Goal: Task Accomplishment & Management: Manage account settings

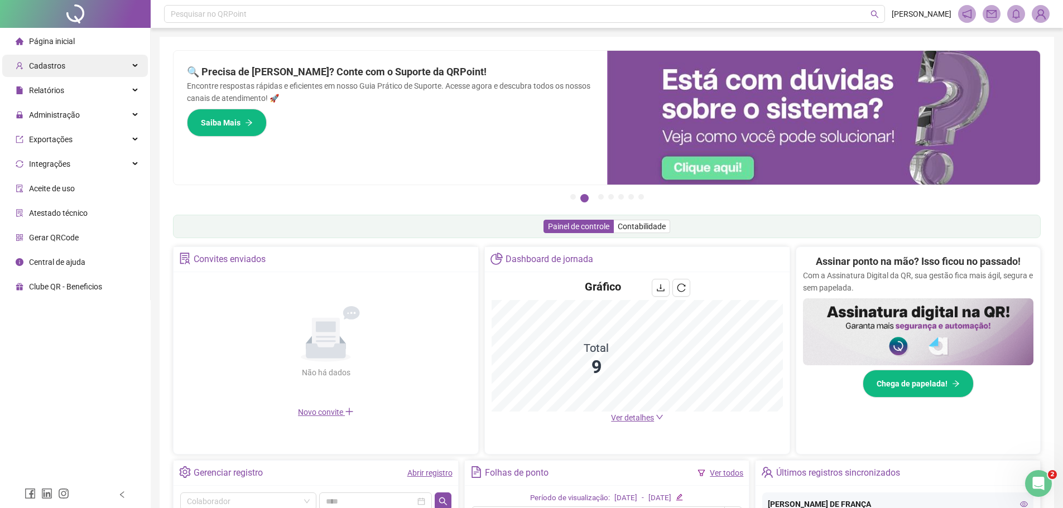
click at [66, 69] on div "Cadastros" at bounding box center [75, 66] width 146 height 22
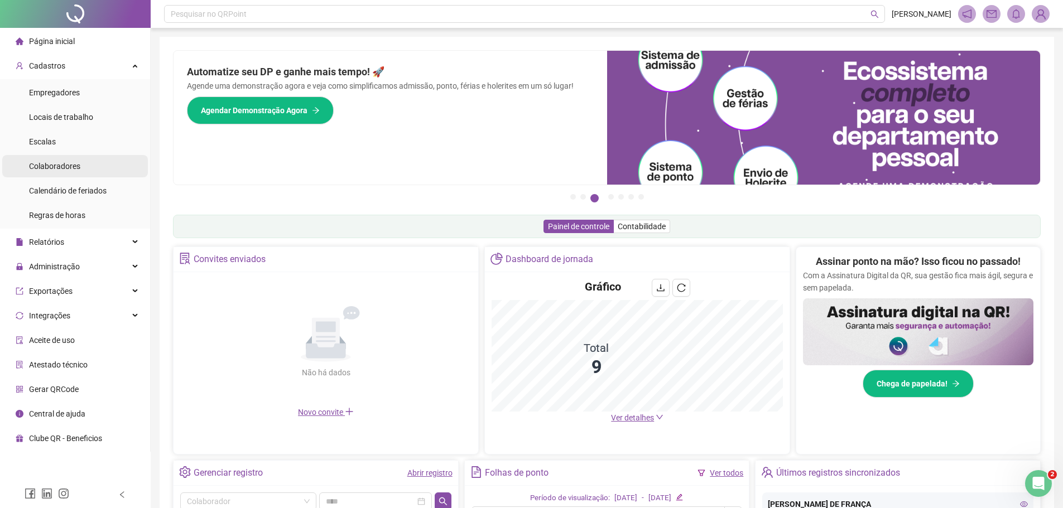
click at [76, 166] on span "Colaboradores" at bounding box center [54, 166] width 51 height 9
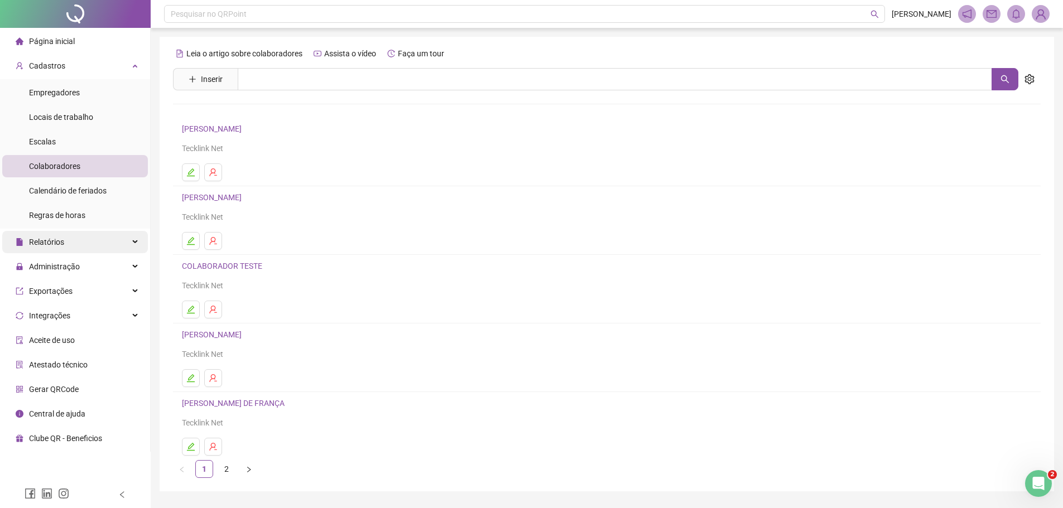
click at [103, 242] on div "Relatórios" at bounding box center [75, 242] width 146 height 22
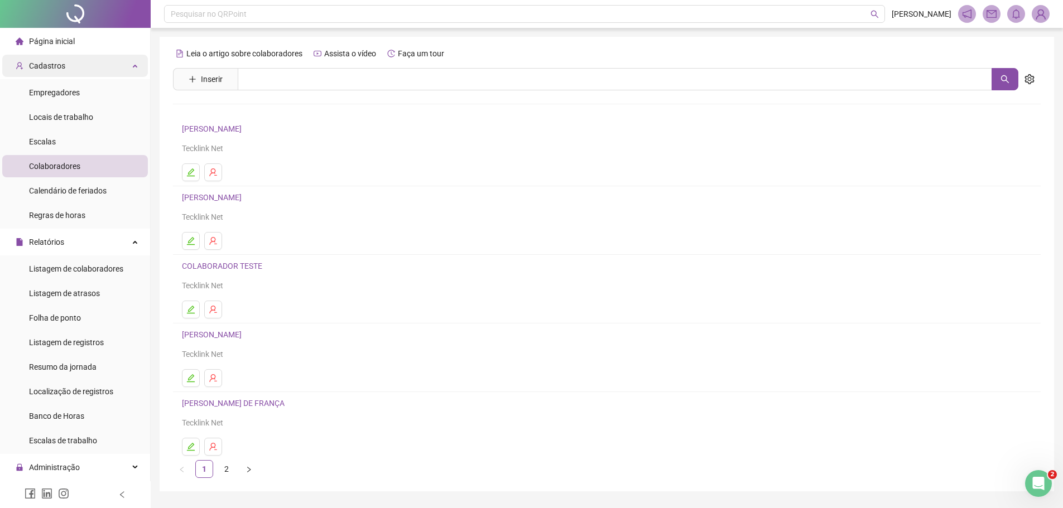
click at [108, 66] on div "Cadastros" at bounding box center [75, 66] width 146 height 22
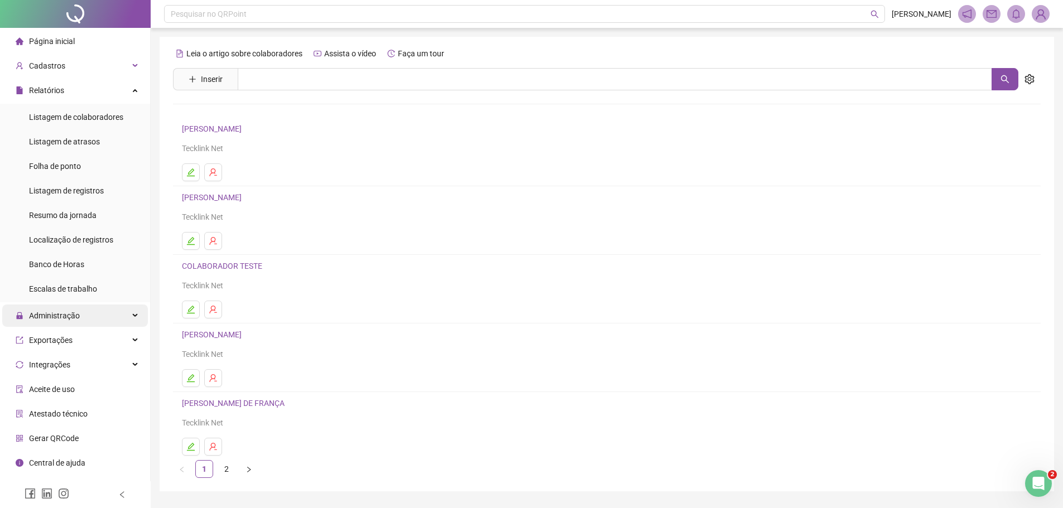
click at [105, 315] on div "Administração" at bounding box center [75, 316] width 146 height 22
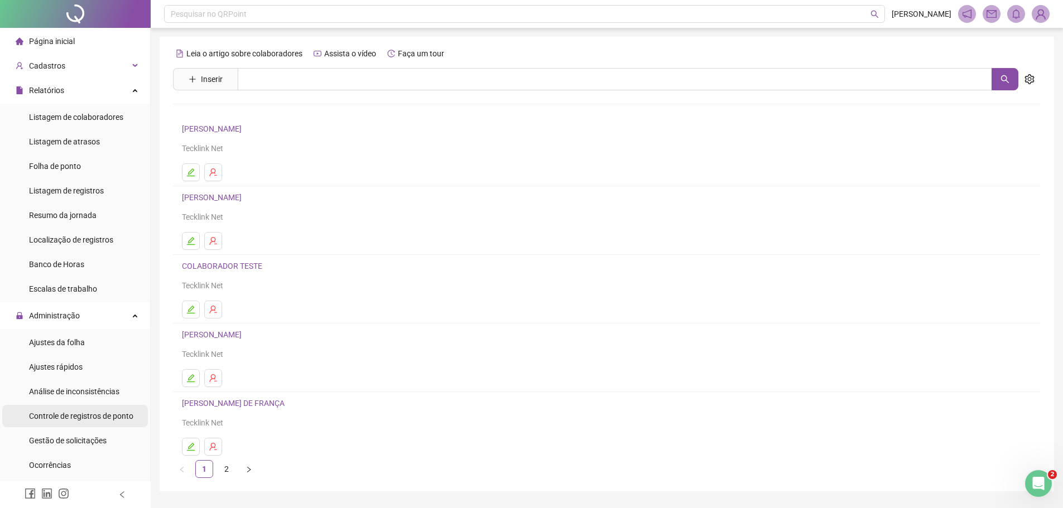
click at [113, 417] on span "Controle de registros de ponto" at bounding box center [81, 416] width 104 height 9
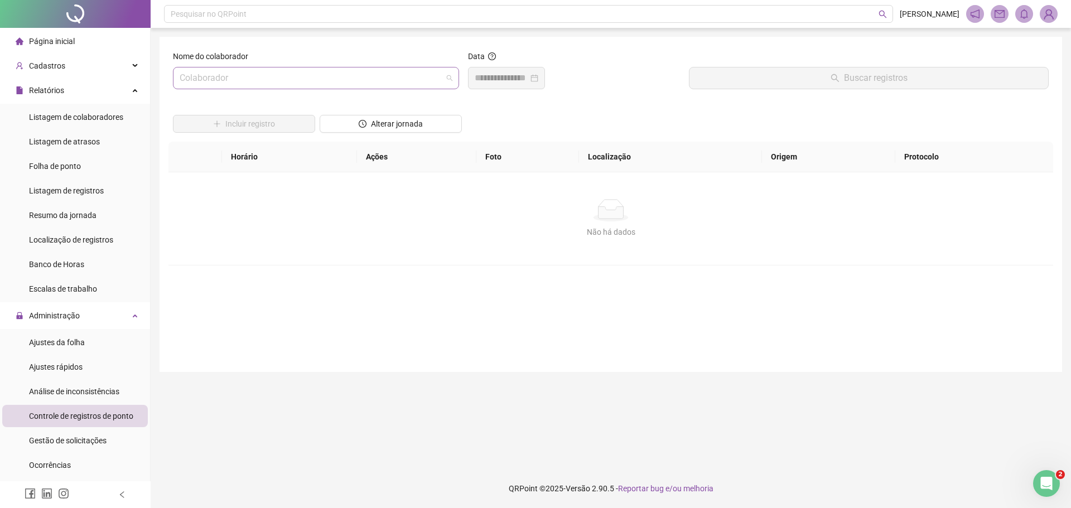
click at [191, 78] on input "search" at bounding box center [311, 77] width 263 height 21
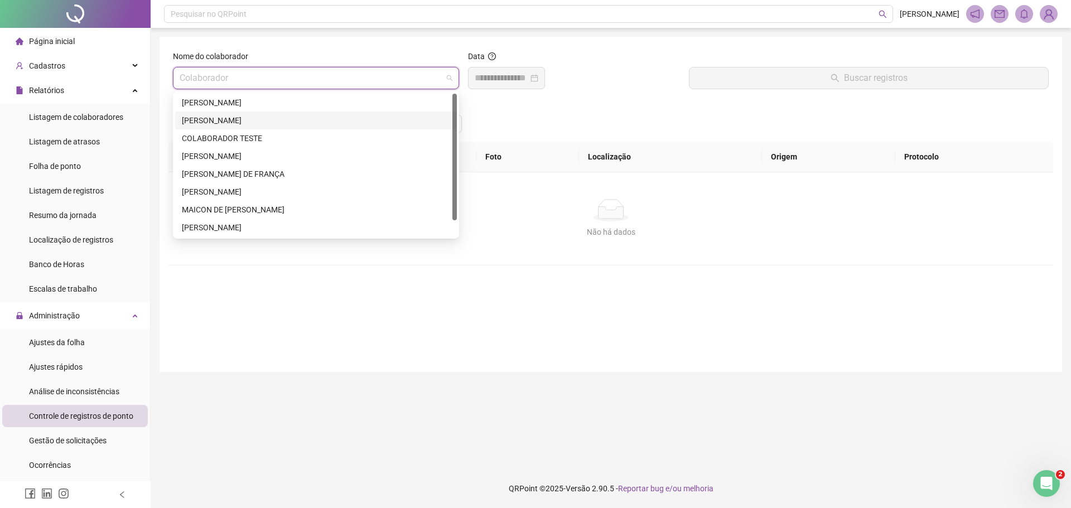
drag, startPoint x: 206, startPoint y: 119, endPoint x: 306, endPoint y: 117, distance: 99.3
click at [213, 118] on div "[PERSON_NAME] DOS [PERSON_NAME]" at bounding box center [316, 120] width 268 height 12
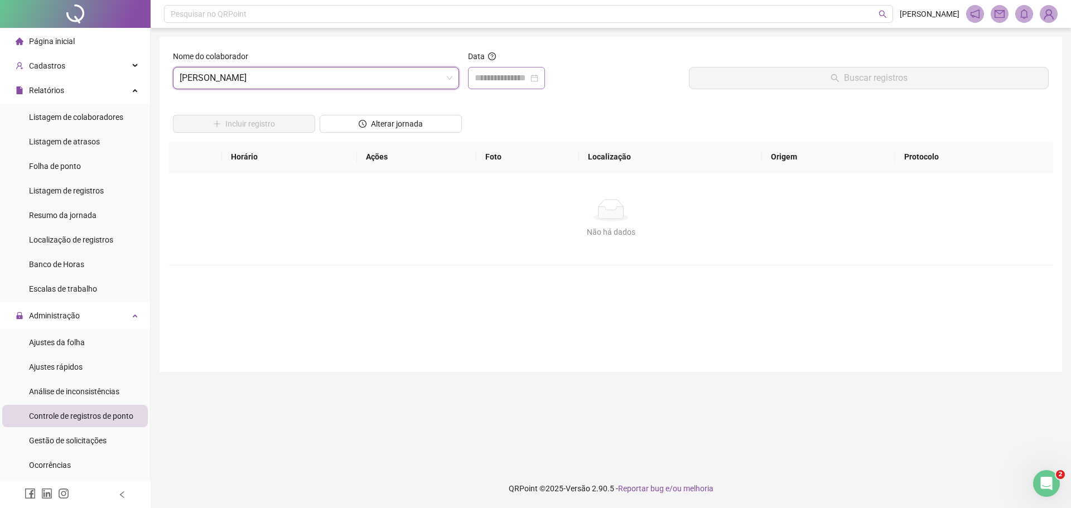
click at [472, 80] on div at bounding box center [506, 78] width 77 height 22
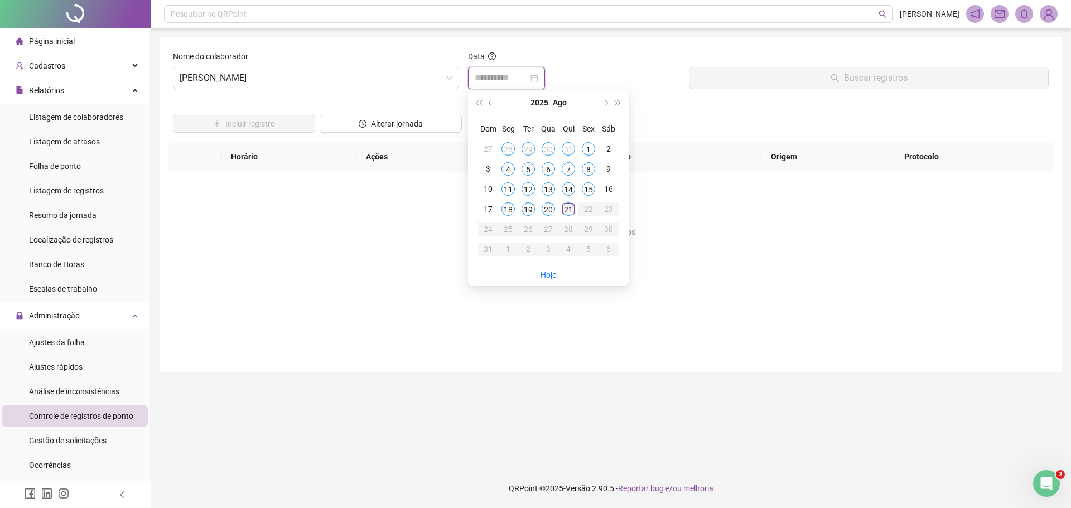
type input "**********"
drag, startPoint x: 549, startPoint y: 209, endPoint x: 636, endPoint y: 175, distance: 93.2
click at [552, 208] on div "20" at bounding box center [548, 208] width 13 height 13
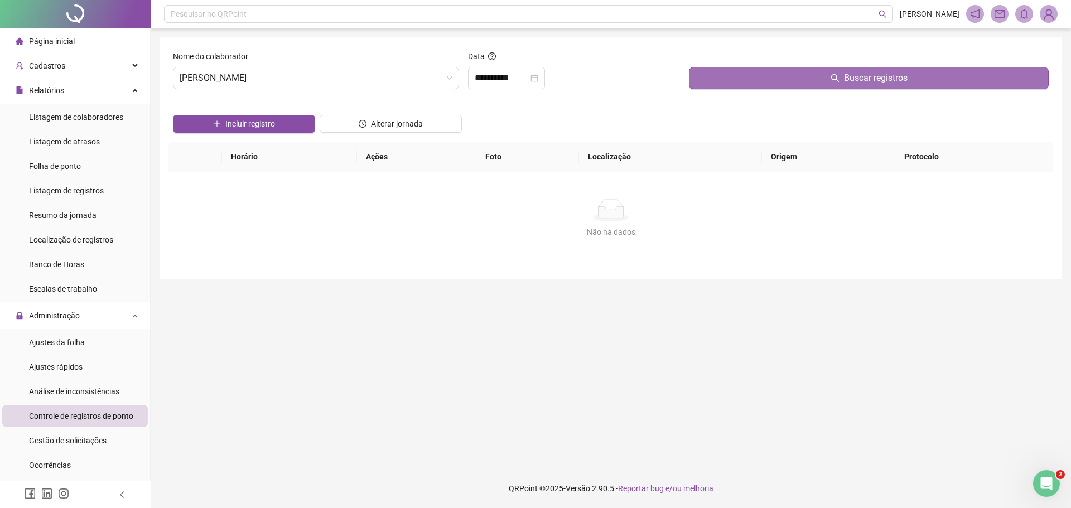
click at [795, 76] on button "Buscar registros" at bounding box center [869, 78] width 360 height 22
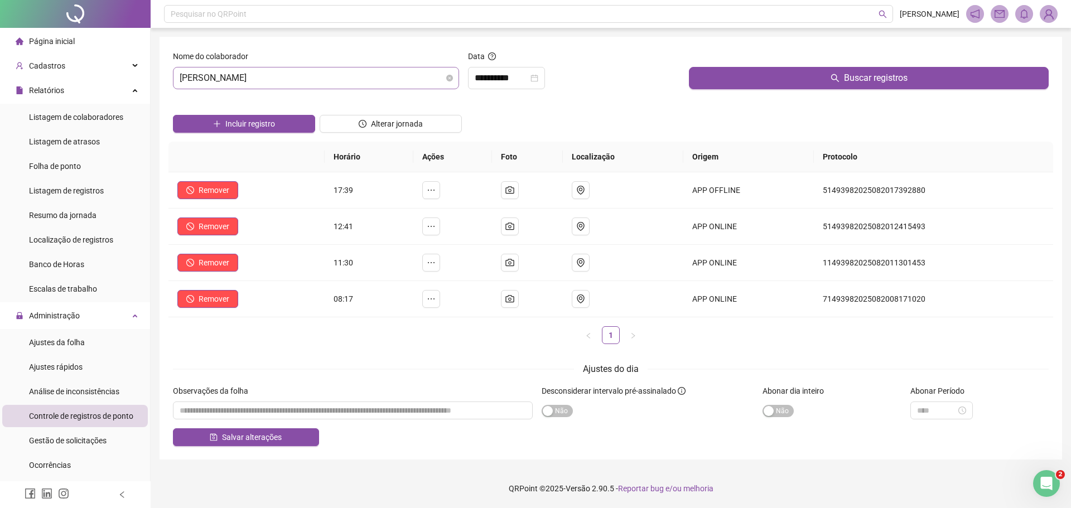
click at [181, 80] on span "[PERSON_NAME] DOS [PERSON_NAME]" at bounding box center [316, 77] width 273 height 21
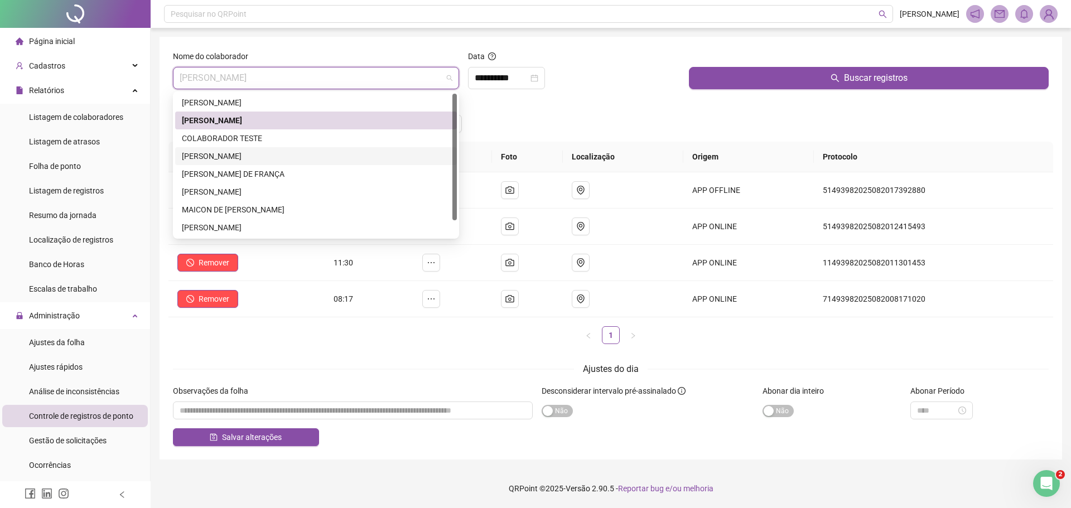
drag, startPoint x: 247, startPoint y: 153, endPoint x: 308, endPoint y: 154, distance: 61.4
click at [252, 154] on div "[PERSON_NAME]" at bounding box center [316, 156] width 268 height 12
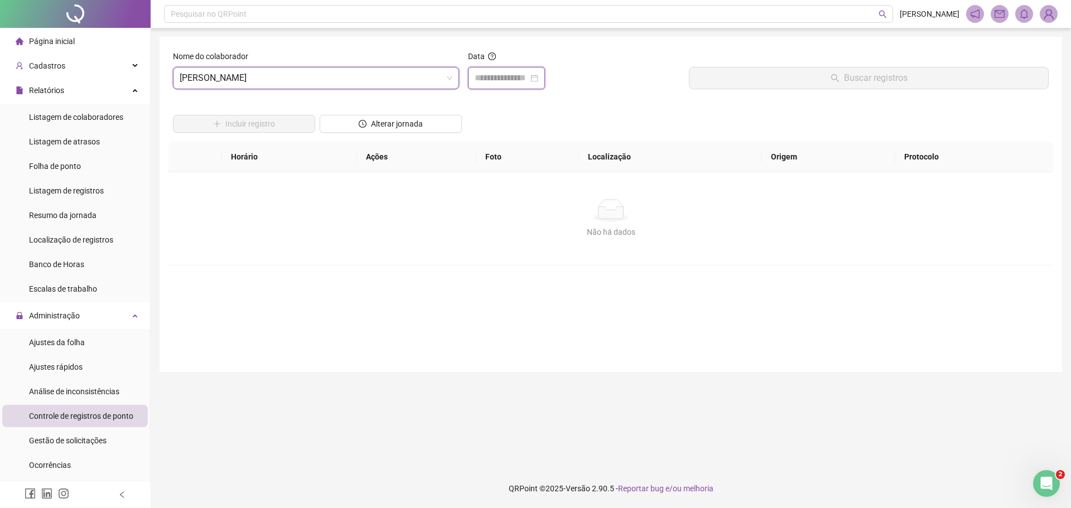
click at [476, 78] on input at bounding box center [502, 77] width 54 height 13
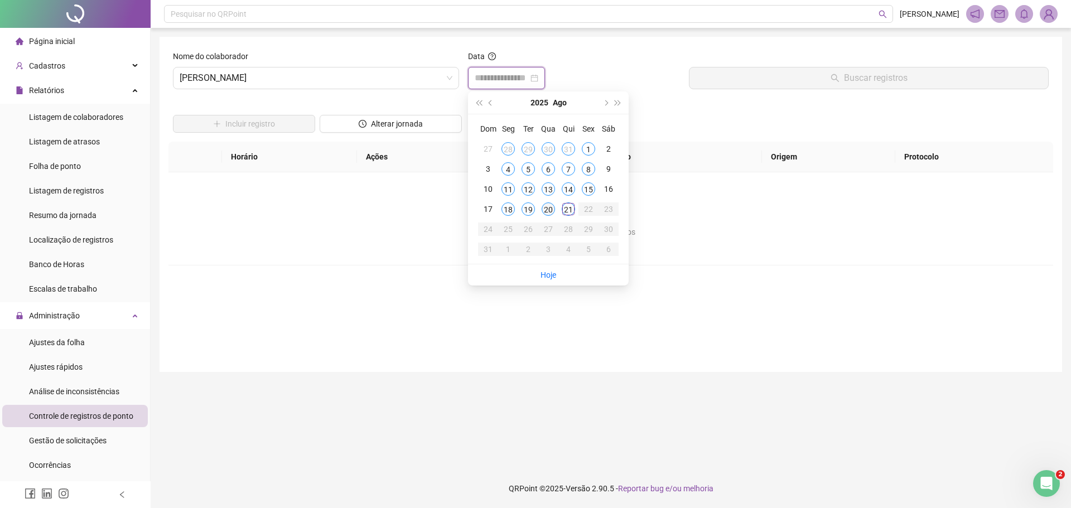
type input "**********"
drag, startPoint x: 547, startPoint y: 211, endPoint x: 583, endPoint y: 205, distance: 36.9
click at [549, 211] on div "20" at bounding box center [548, 208] width 13 height 13
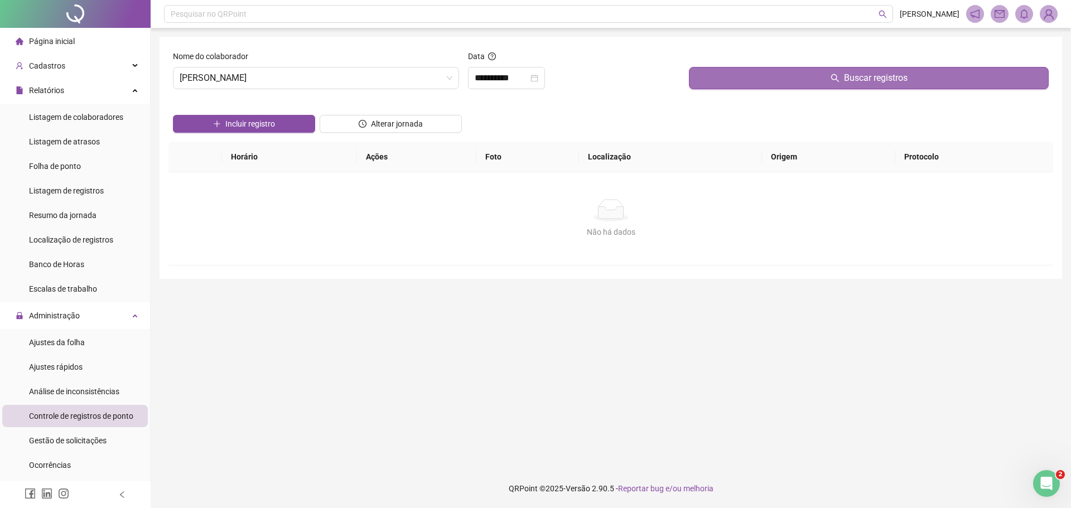
click at [763, 79] on button "Buscar registros" at bounding box center [869, 78] width 360 height 22
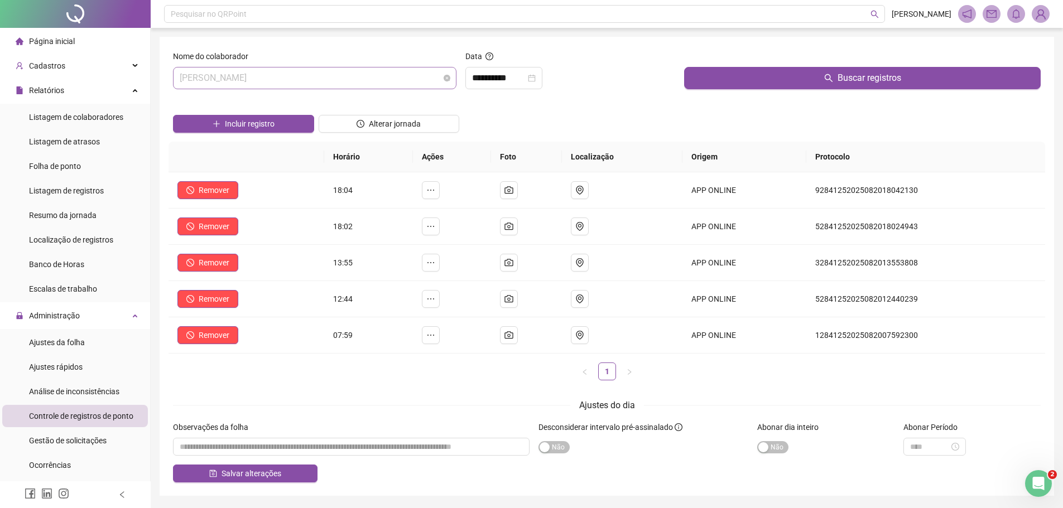
drag, startPoint x: 182, startPoint y: 76, endPoint x: 209, endPoint y: 85, distance: 28.6
click at [181, 77] on span "[PERSON_NAME]" at bounding box center [315, 77] width 270 height 21
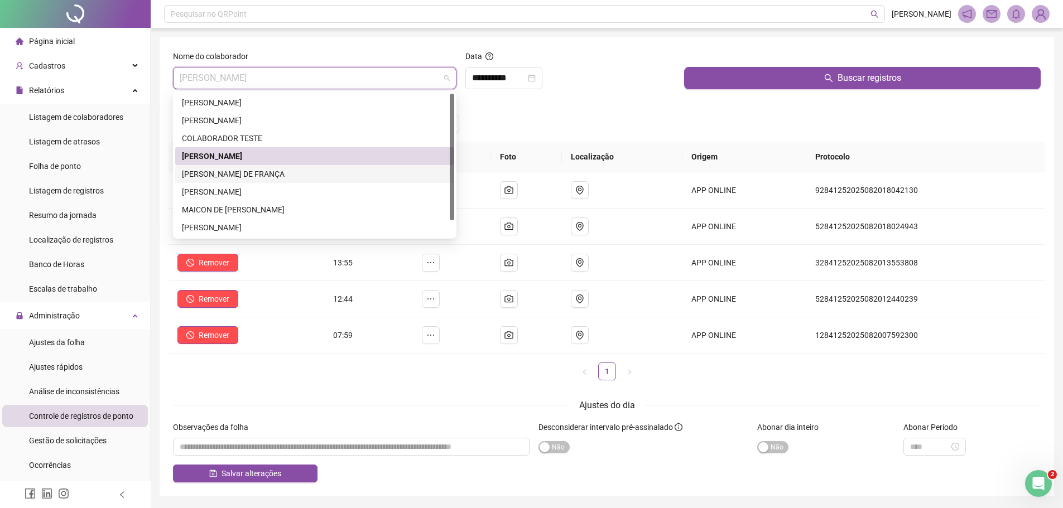
click at [219, 170] on div "[PERSON_NAME] [PERSON_NAME]" at bounding box center [315, 174] width 266 height 12
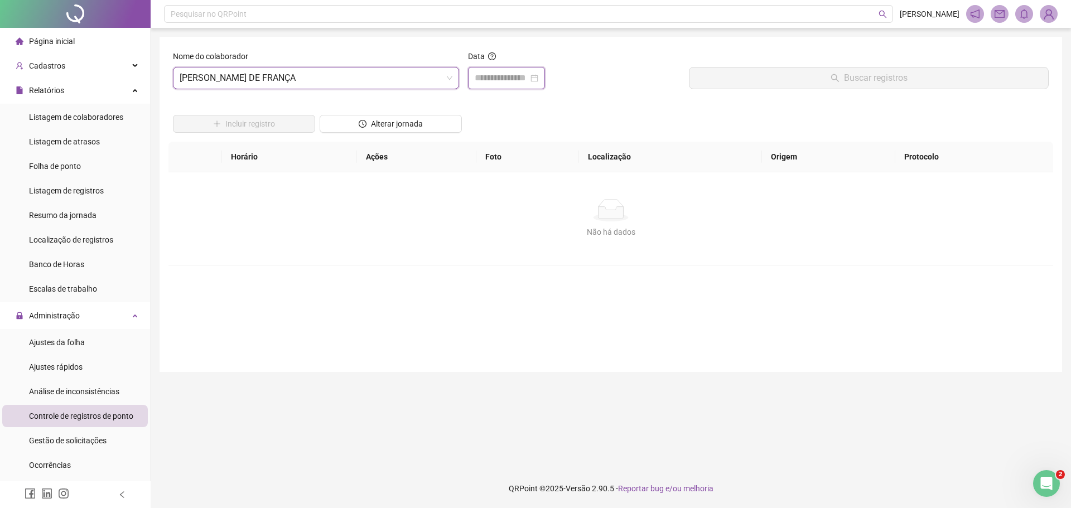
drag, startPoint x: 487, startPoint y: 76, endPoint x: 614, endPoint y: 100, distance: 129.3
click at [487, 78] on input at bounding box center [502, 77] width 54 height 13
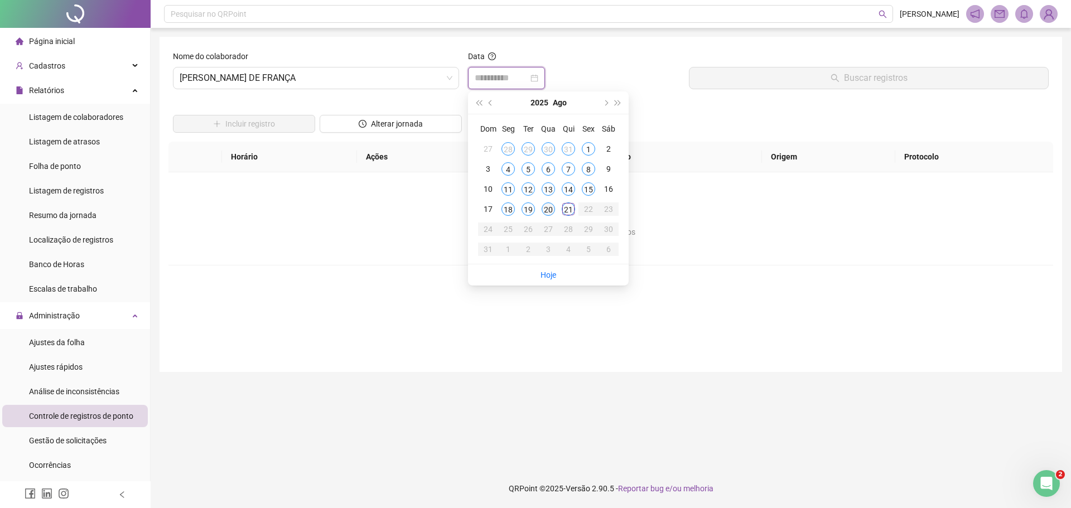
type input "**********"
drag, startPoint x: 549, startPoint y: 210, endPoint x: 596, endPoint y: 204, distance: 47.2
click at [553, 209] on div "20" at bounding box center [548, 208] width 13 height 13
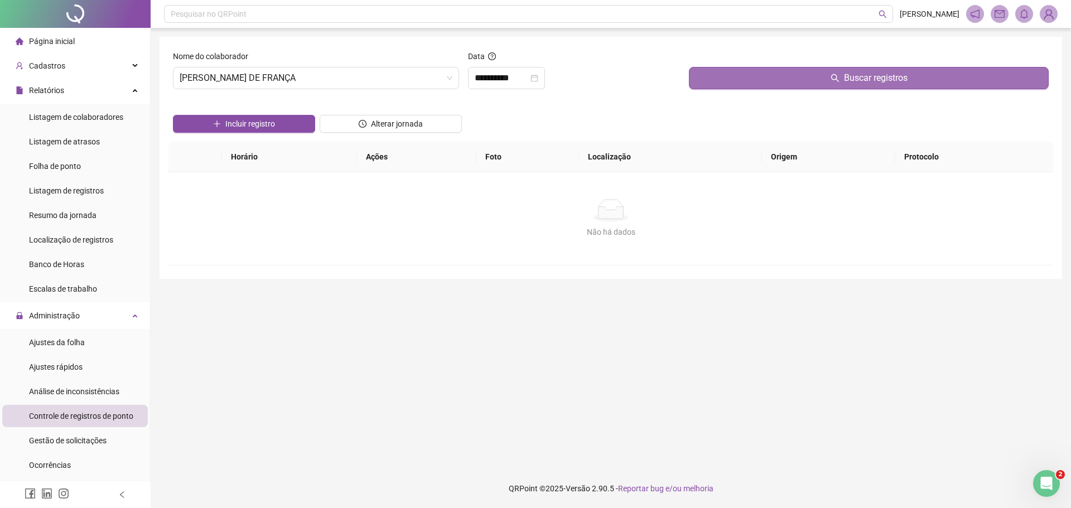
click at [778, 76] on button "Buscar registros" at bounding box center [869, 78] width 360 height 22
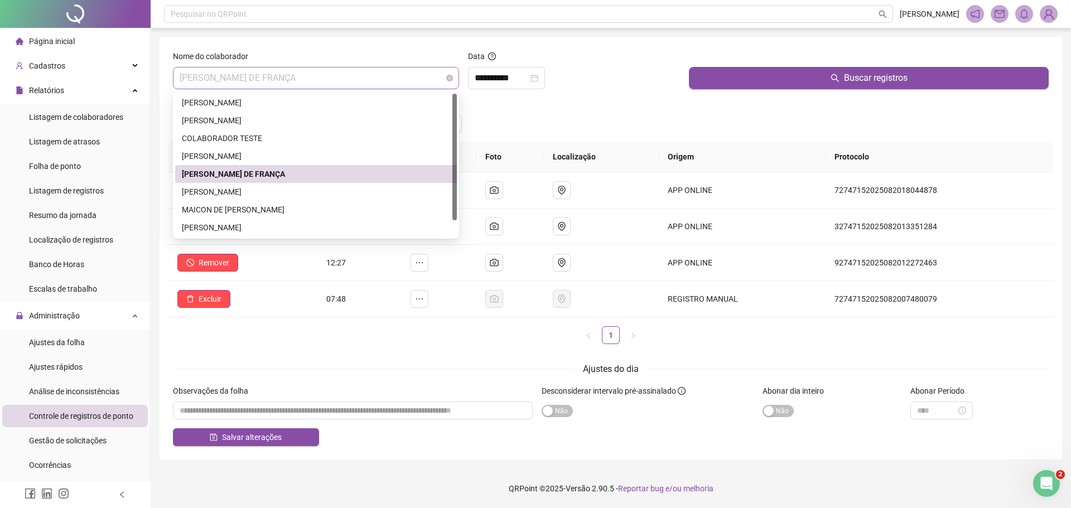
click at [180, 83] on span "[PERSON_NAME] [PERSON_NAME]" at bounding box center [316, 77] width 273 height 21
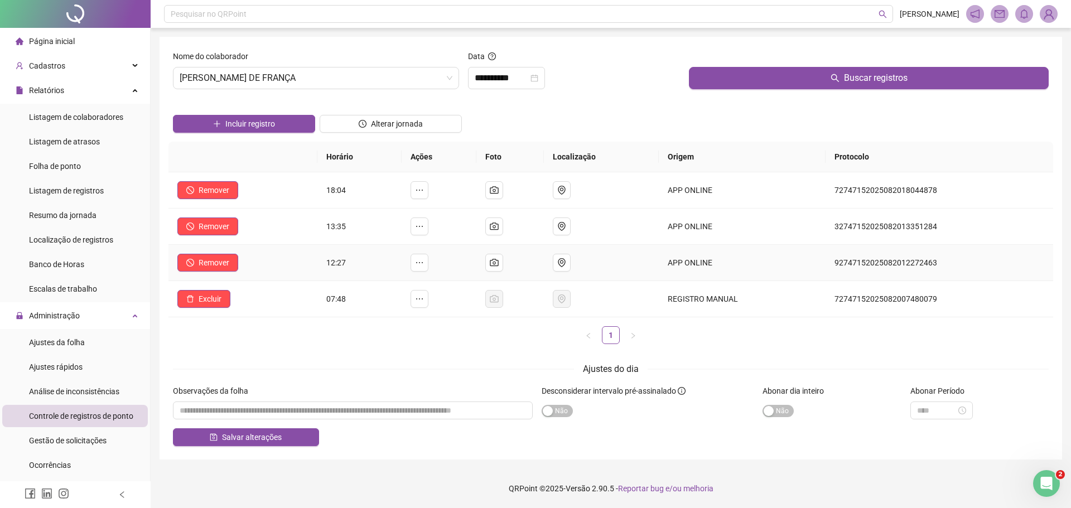
click at [544, 256] on td at bounding box center [509, 263] width 67 height 36
click at [84, 314] on div "Administração" at bounding box center [75, 316] width 146 height 22
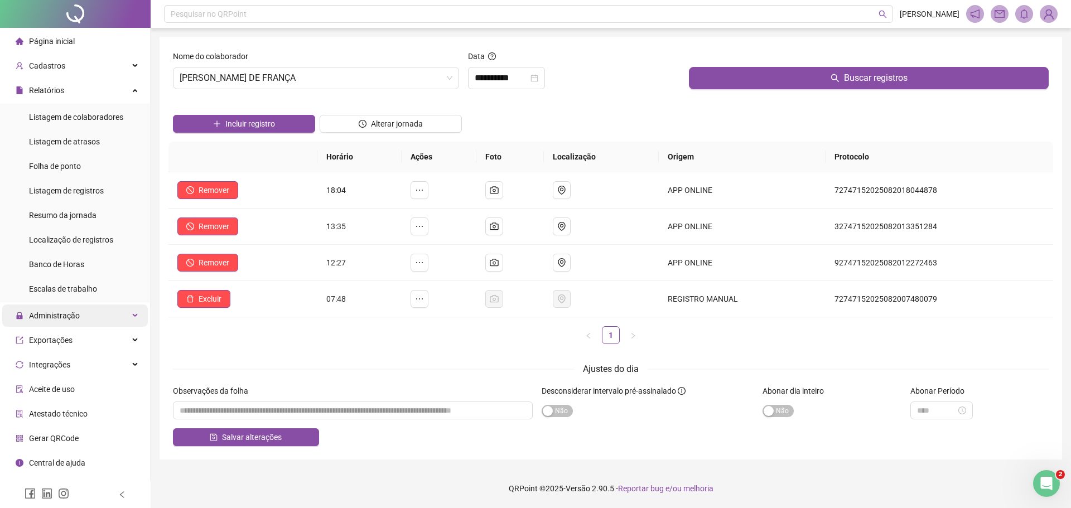
click at [129, 317] on div "Administração" at bounding box center [75, 316] width 146 height 22
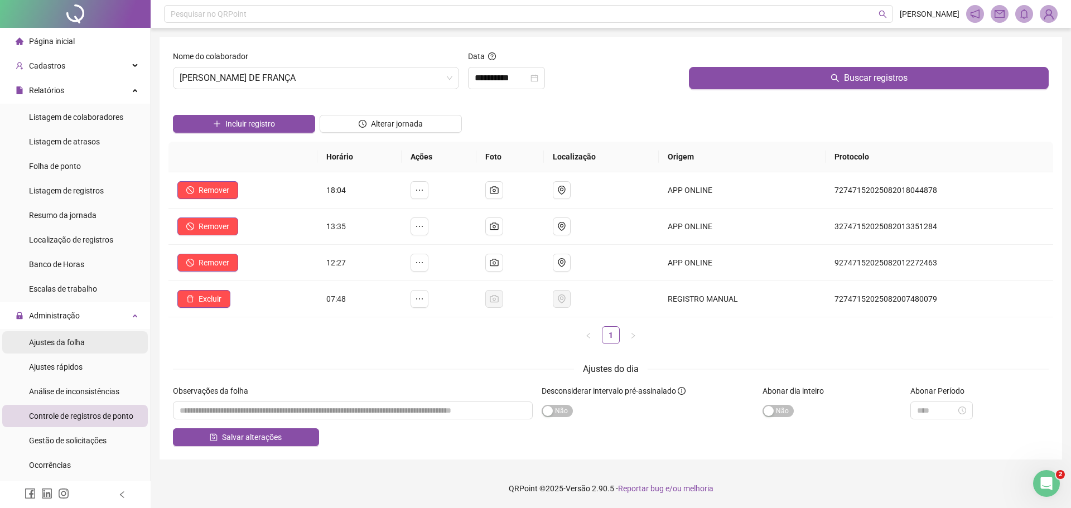
click at [97, 342] on li "Ajustes da folha" at bounding box center [75, 342] width 146 height 22
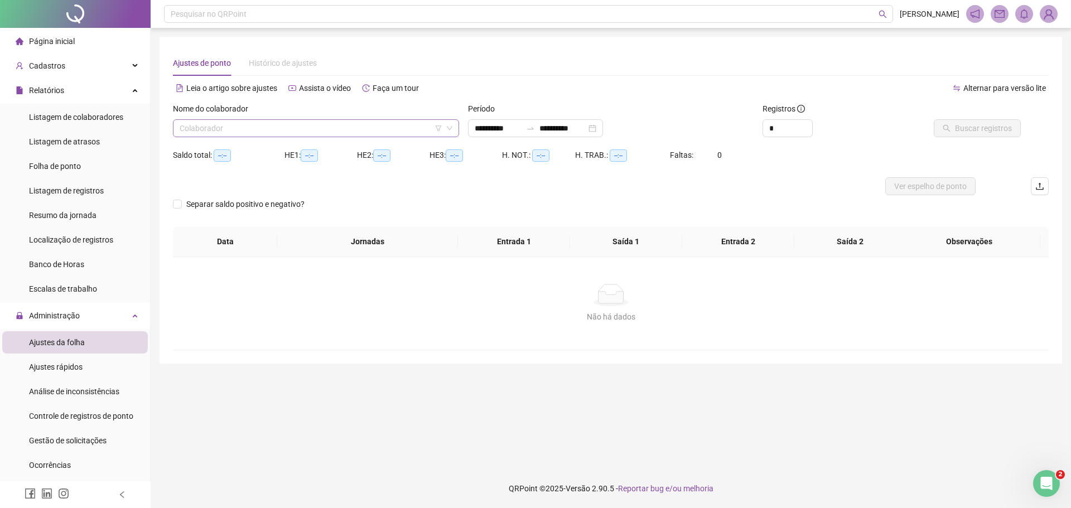
click at [186, 129] on input "search" at bounding box center [311, 128] width 263 height 17
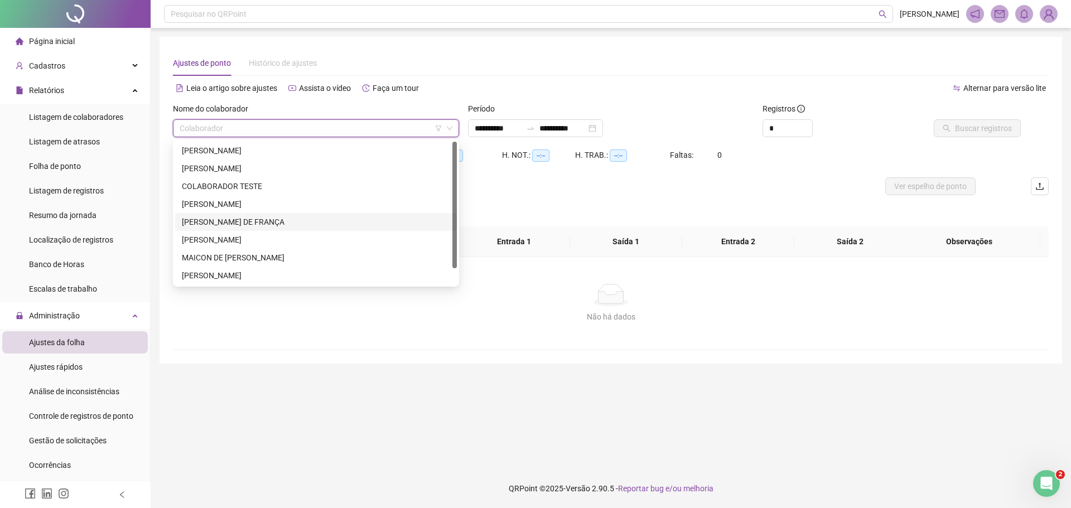
drag, startPoint x: 256, startPoint y: 219, endPoint x: 311, endPoint y: 189, distance: 62.9
click at [259, 218] on div "[PERSON_NAME] [PERSON_NAME]" at bounding box center [316, 222] width 268 height 12
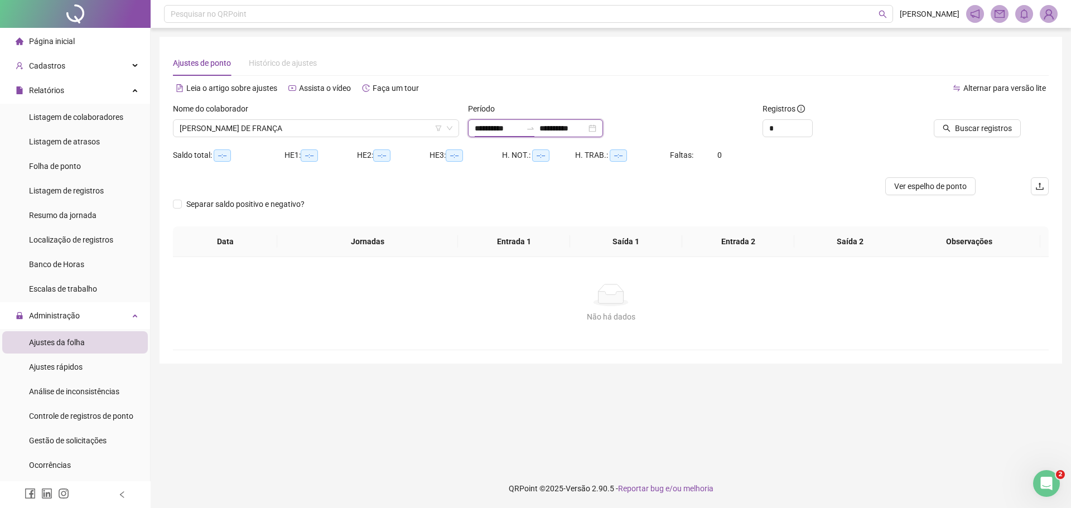
click at [475, 131] on input "**********" at bounding box center [498, 128] width 47 height 12
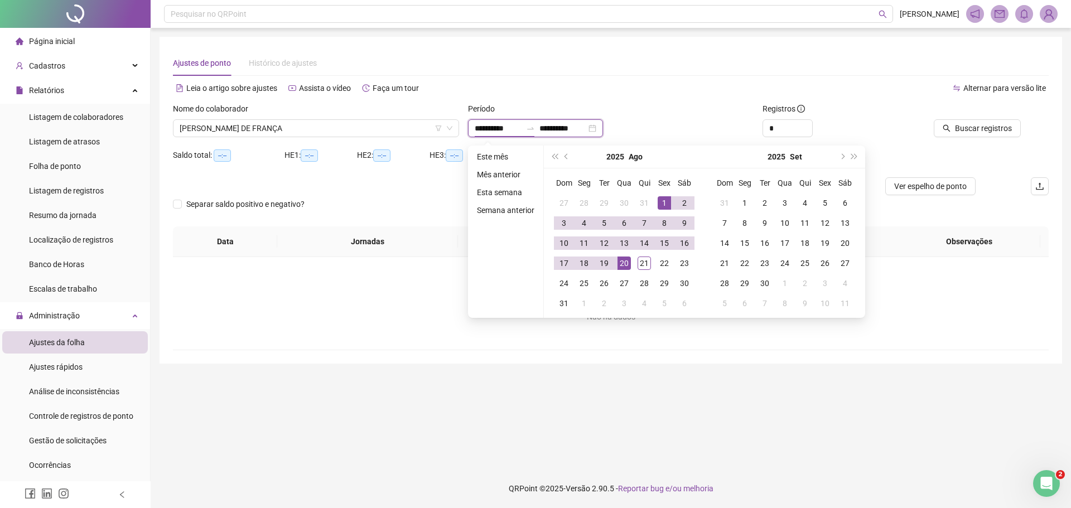
type input "**********"
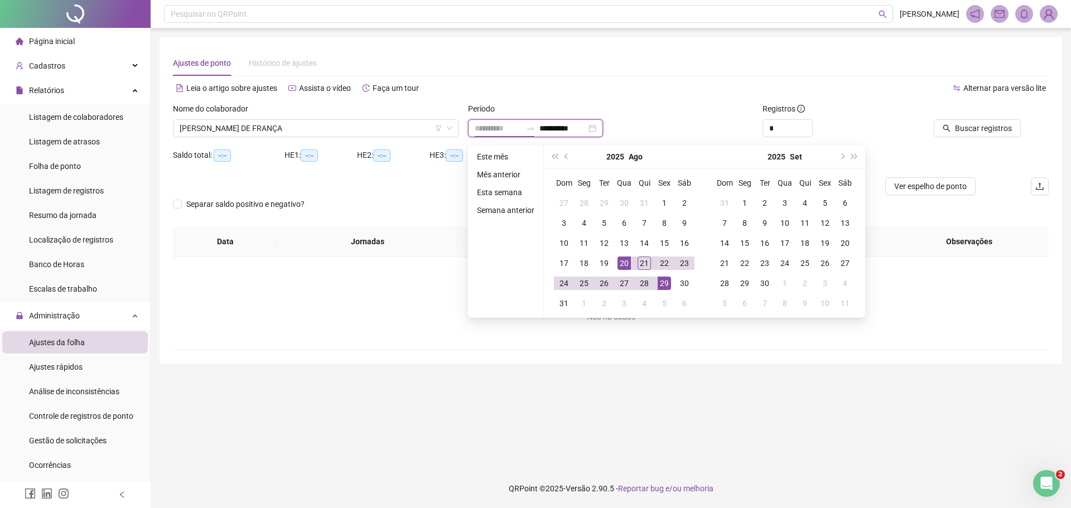
type input "**********"
click at [624, 262] on div "20" at bounding box center [624, 263] width 13 height 13
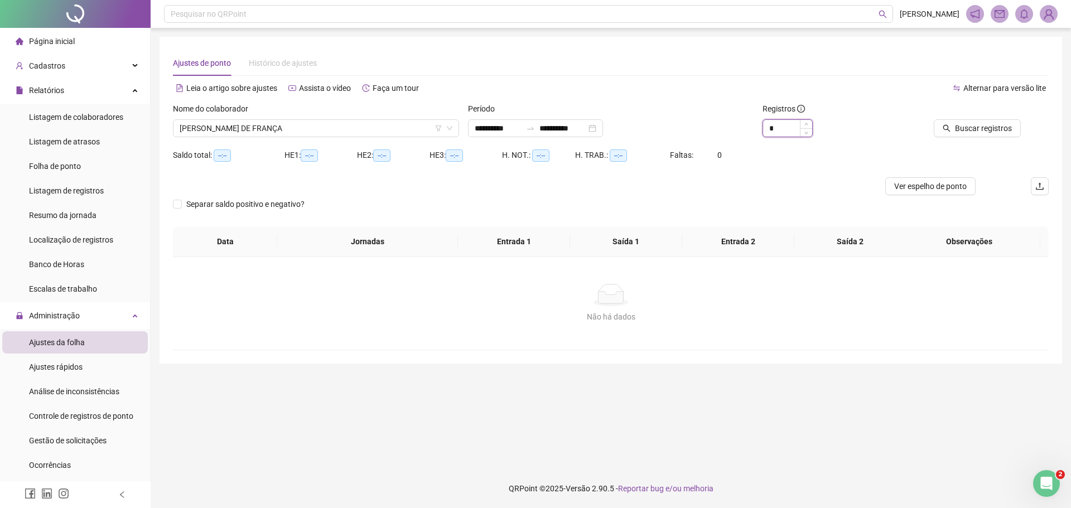
click at [771, 128] on input "*" at bounding box center [787, 128] width 49 height 17
click at [803, 127] on span "Increase Value" at bounding box center [806, 125] width 12 height 10
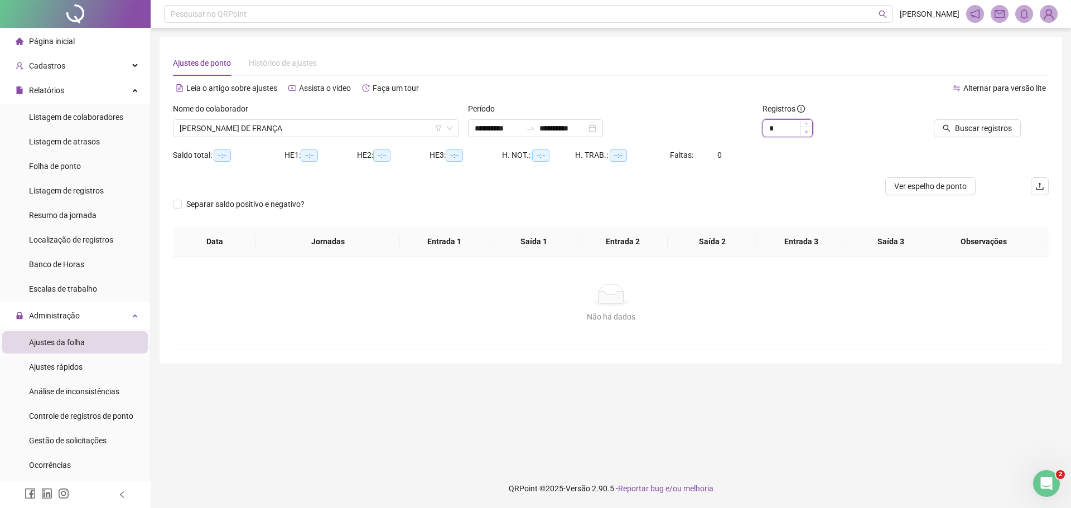
click at [804, 133] on icon "down" at bounding box center [806, 132] width 4 height 4
click at [806, 124] on icon "up" at bounding box center [806, 125] width 4 height 4
drag, startPoint x: 769, startPoint y: 128, endPoint x: 778, endPoint y: 130, distance: 9.2
click at [778, 130] on input "*" at bounding box center [787, 128] width 49 height 17
type input "*"
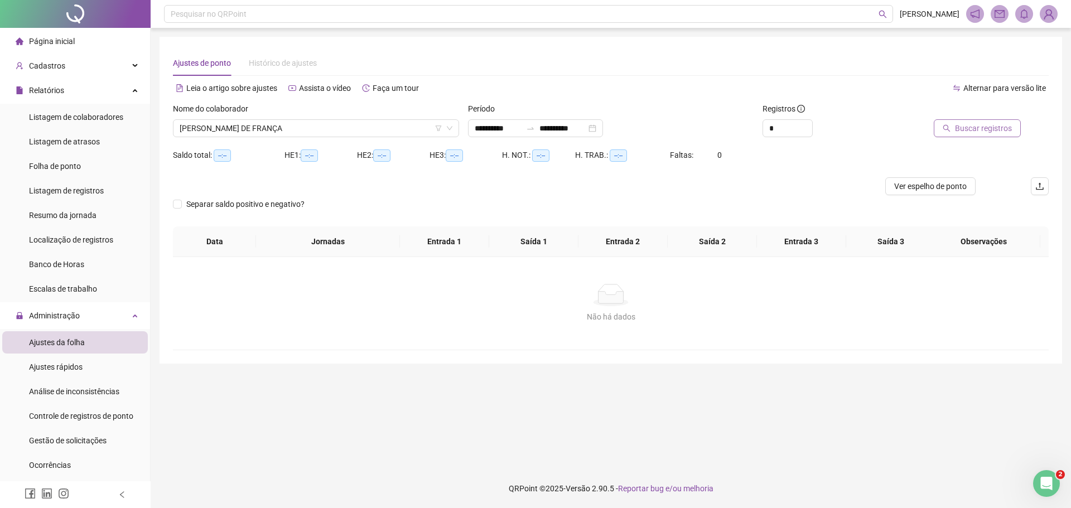
click at [978, 124] on span "Buscar registros" at bounding box center [983, 128] width 57 height 12
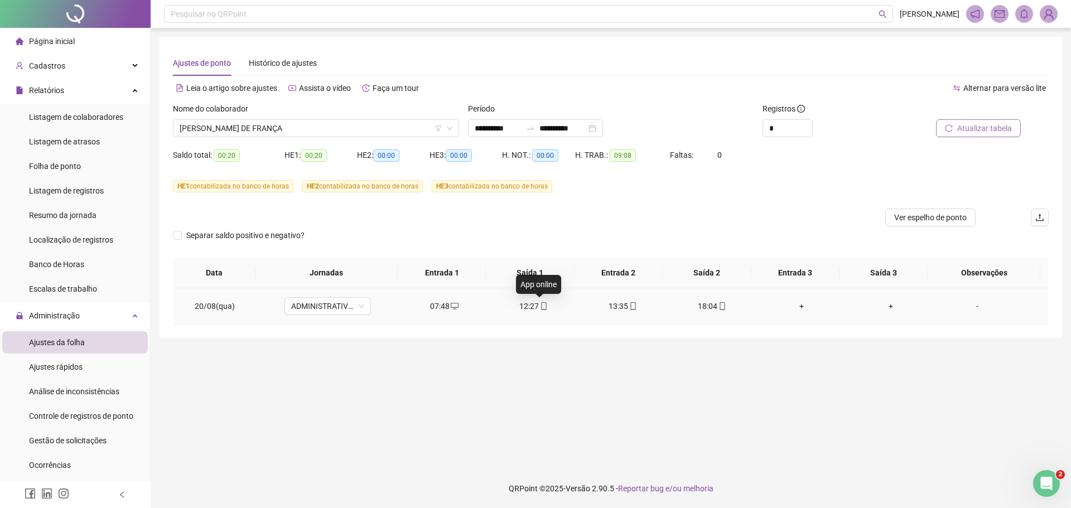
click at [540, 306] on icon "mobile" at bounding box center [544, 306] width 8 height 8
type input "**********"
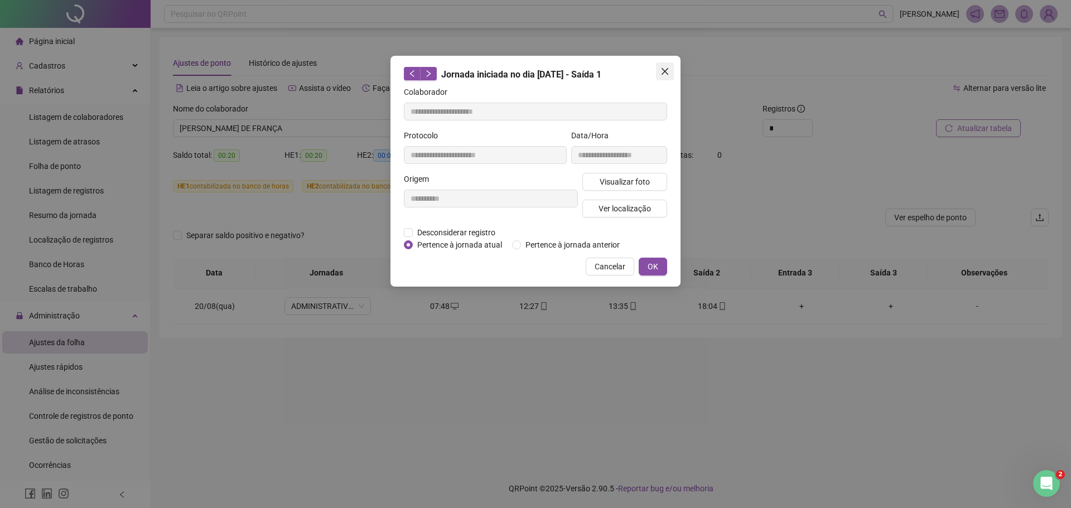
click at [668, 74] on icon "close" at bounding box center [664, 71] width 9 height 9
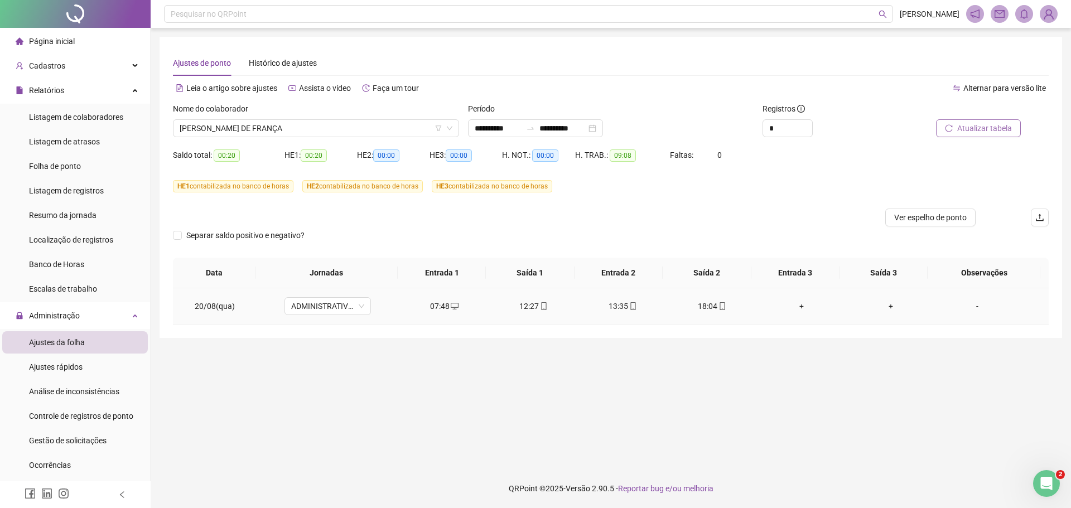
click at [793, 307] on div "+" at bounding box center [801, 306] width 71 height 12
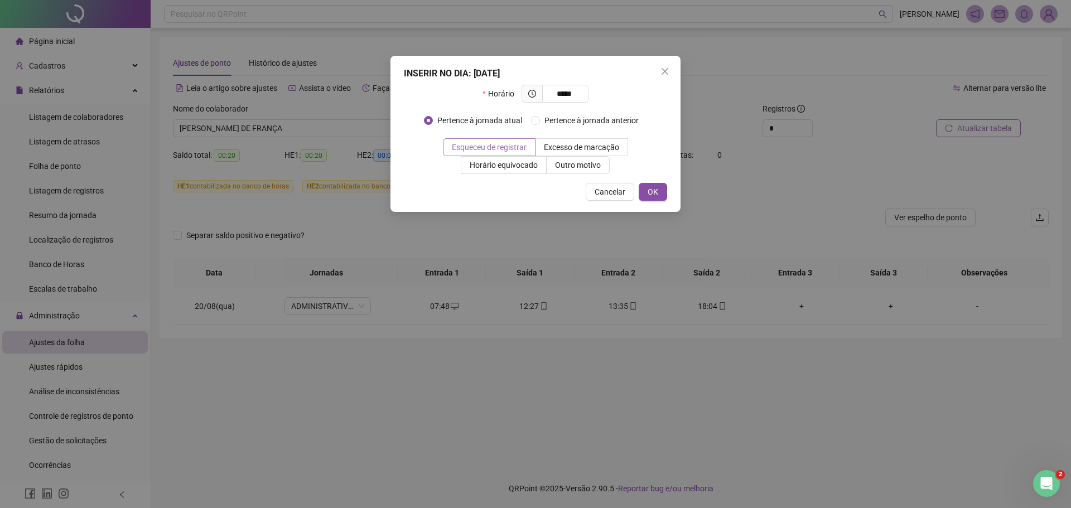
type input "*****"
click at [523, 147] on span "Esqueceu de registrar" at bounding box center [489, 147] width 75 height 9
click at [649, 188] on span "OK" at bounding box center [653, 192] width 11 height 12
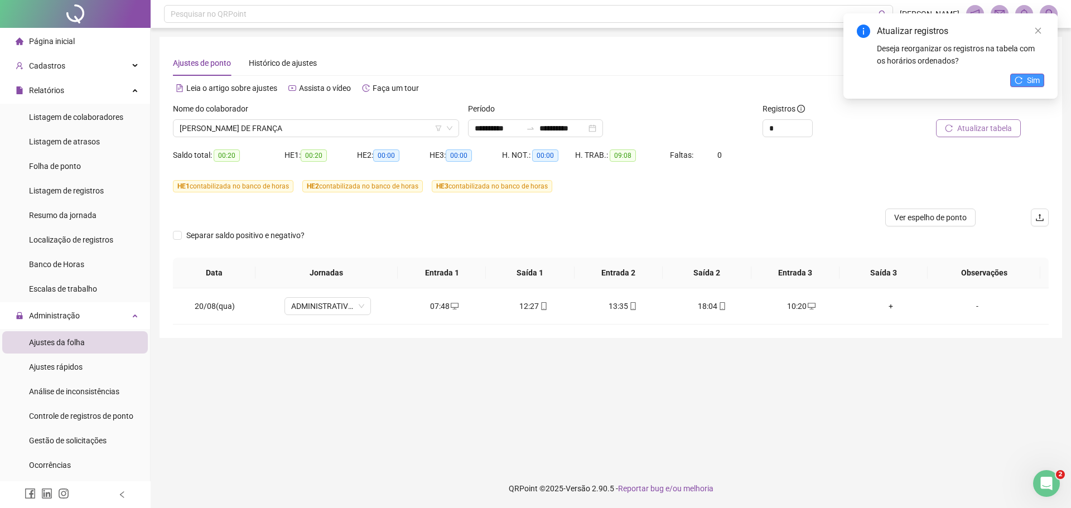
click at [1034, 80] on span "Sim" at bounding box center [1033, 80] width 13 height 12
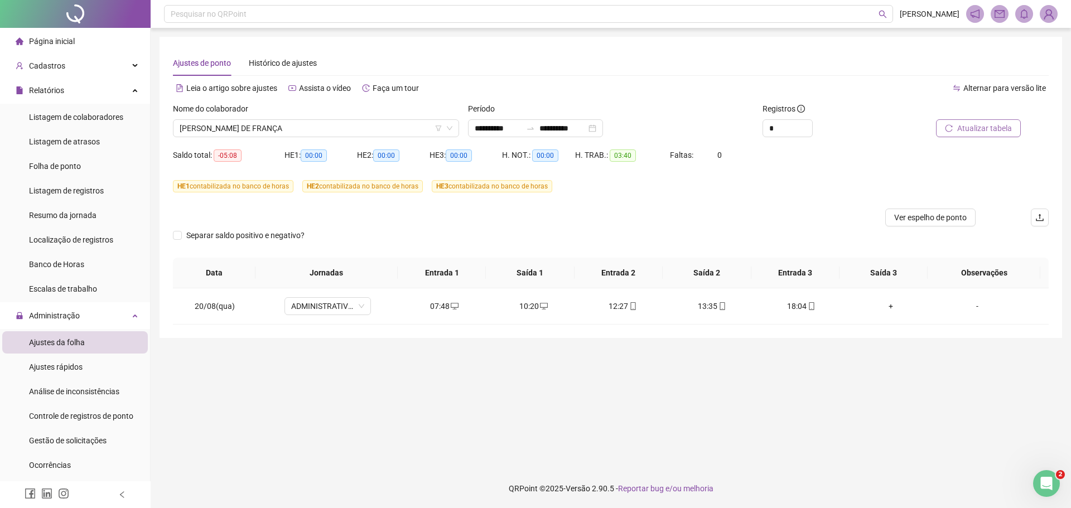
click at [980, 127] on span "Atualizar tabela" at bounding box center [984, 128] width 55 height 12
click at [63, 167] on span "Folha de ponto" at bounding box center [55, 166] width 52 height 9
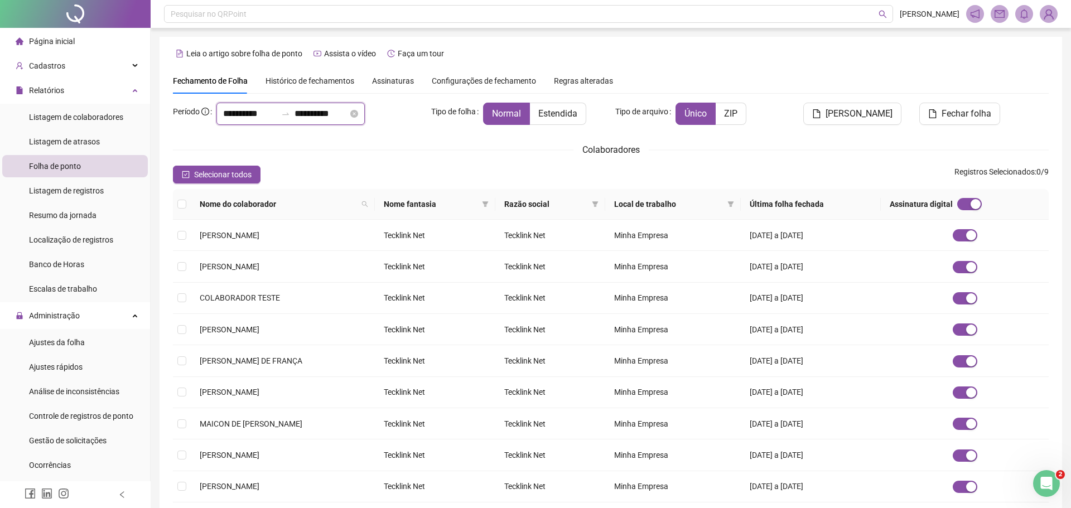
click at [226, 114] on input "**********" at bounding box center [250, 113] width 54 height 13
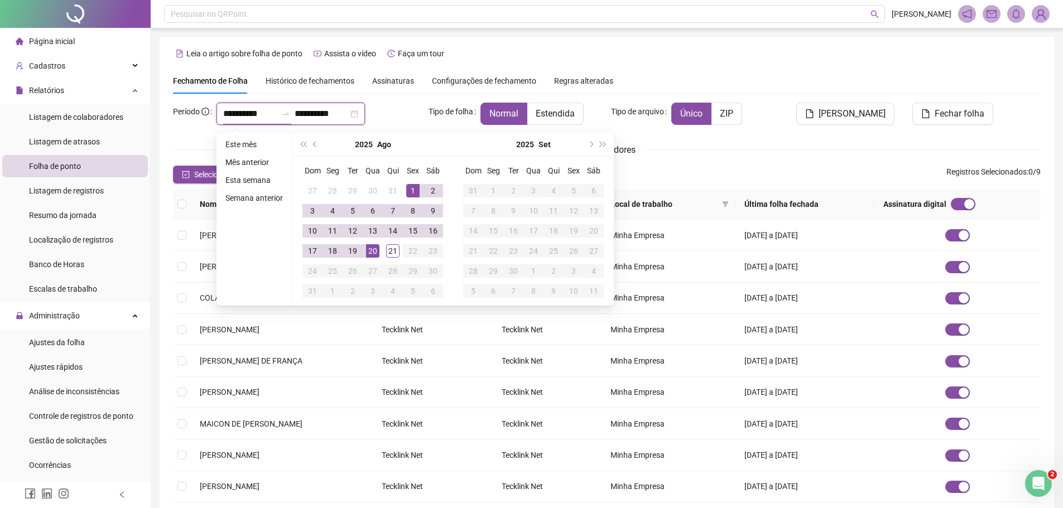
type input "**********"
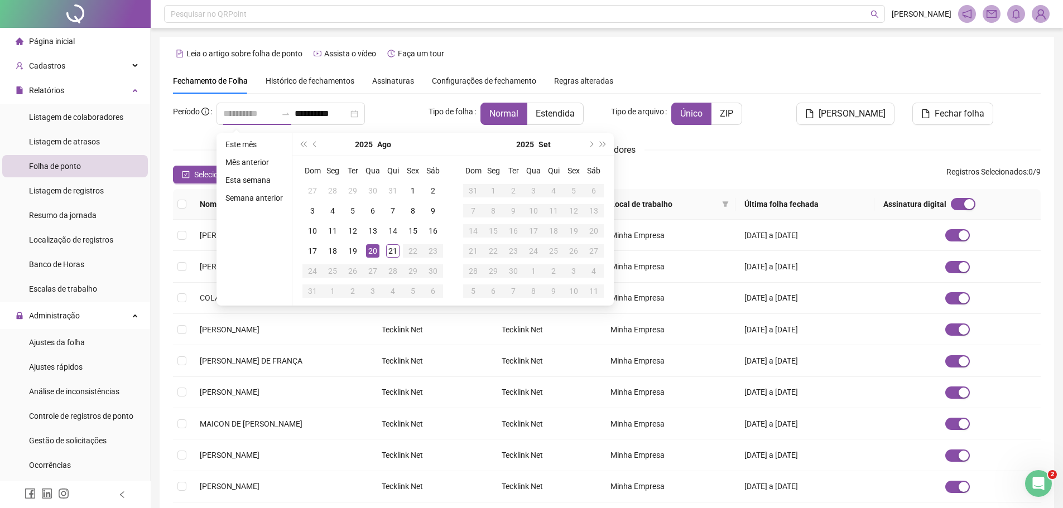
click at [372, 249] on div "20" at bounding box center [372, 250] width 13 height 13
type input "**********"
click at [370, 247] on div "20" at bounding box center [372, 250] width 13 height 13
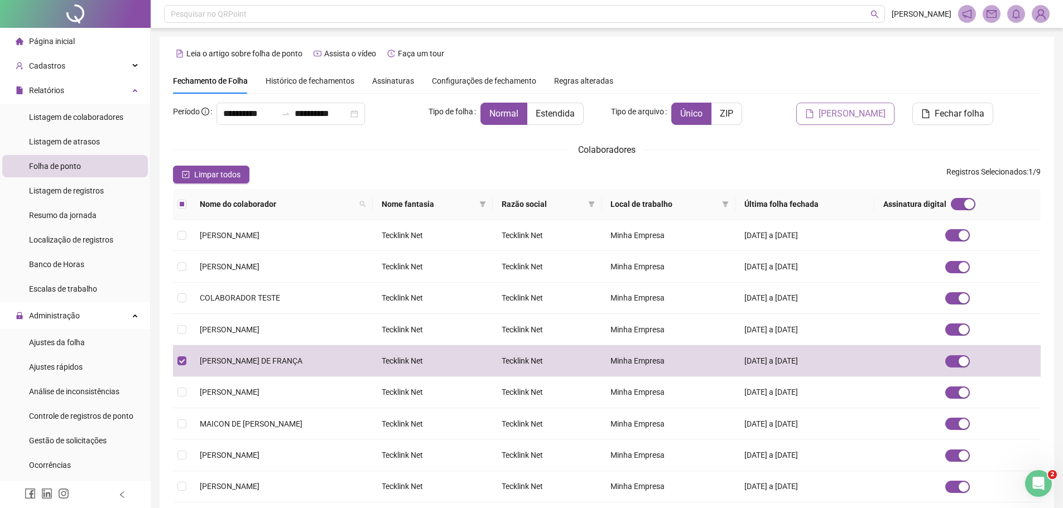
click at [857, 112] on span "Gerar espelho" at bounding box center [851, 113] width 67 height 13
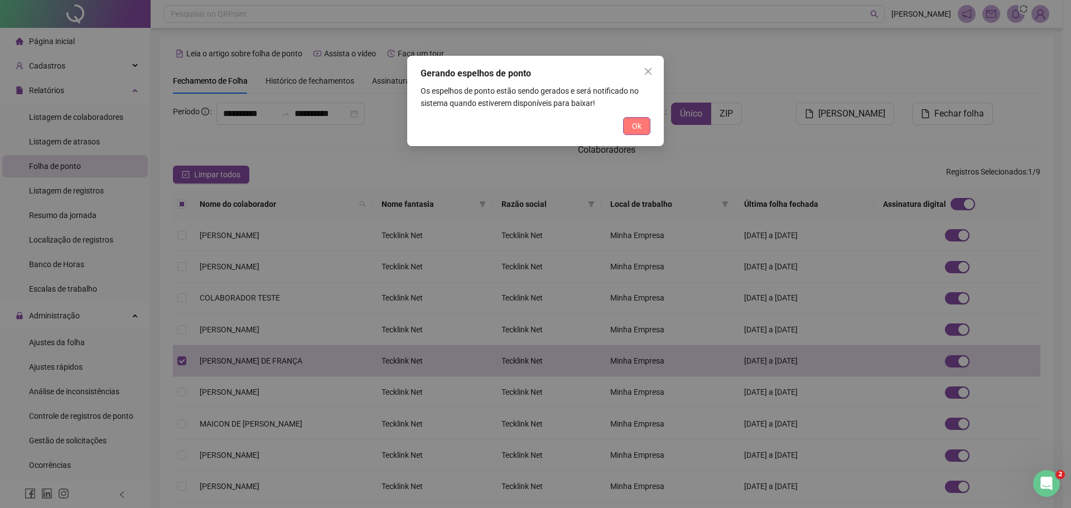
click at [635, 123] on span "Ok" at bounding box center [636, 126] width 9 height 12
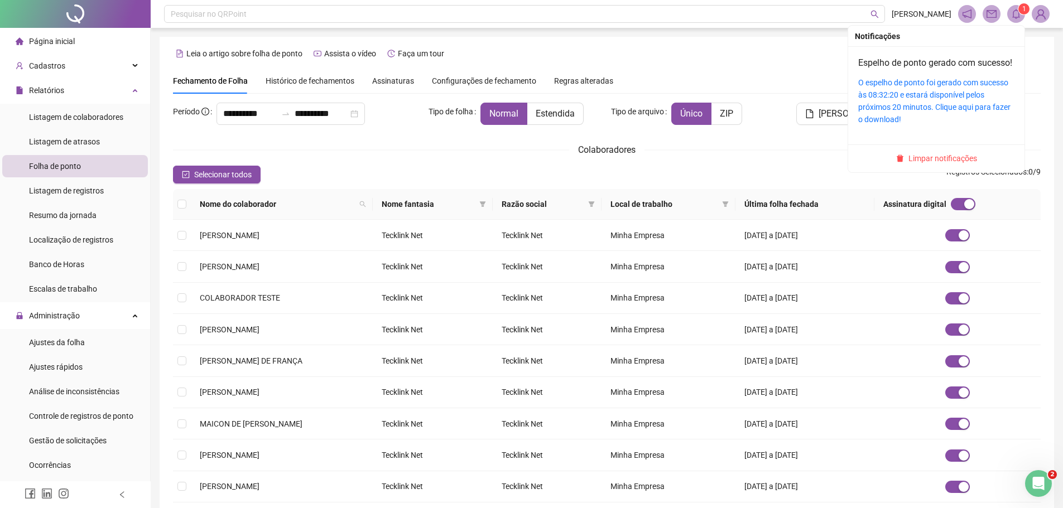
drag, startPoint x: 1017, startPoint y: 14, endPoint x: 923, endPoint y: 83, distance: 117.1
click at [1006, 24] on header "Pesquisar no QRPoint IRMA FRANÇA 1" at bounding box center [607, 14] width 912 height 28
click at [875, 110] on link "O espelho de ponto foi gerado com sucesso às 08:32:20 e estará disponível pelos…" at bounding box center [934, 101] width 152 height 46
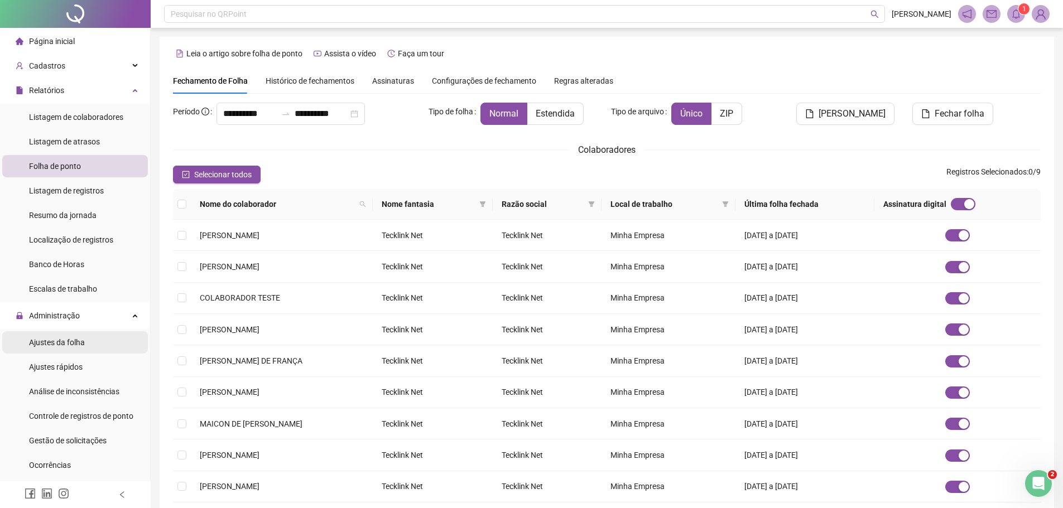
click at [100, 341] on li "Ajustes da folha" at bounding box center [75, 342] width 146 height 22
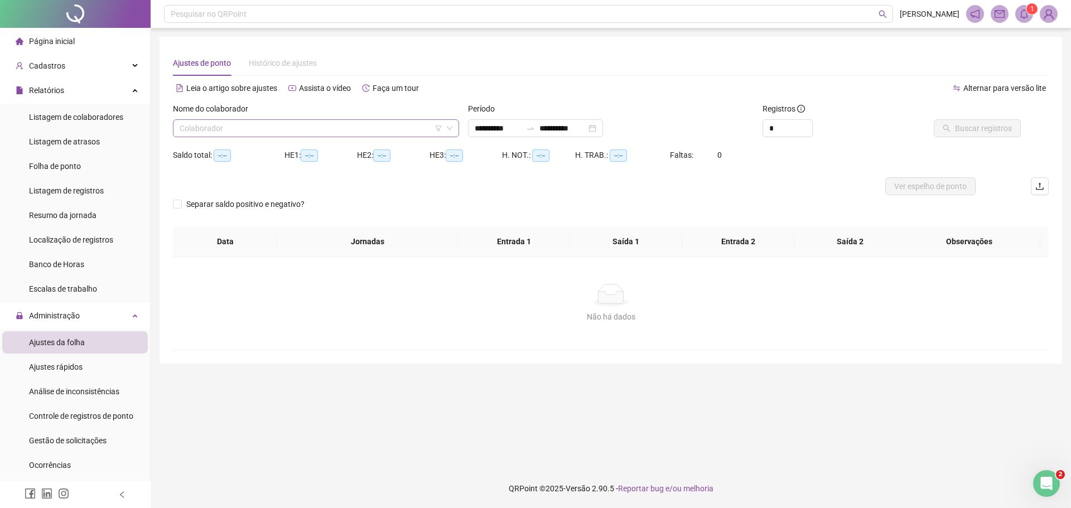
click at [190, 130] on input "search" at bounding box center [311, 128] width 263 height 17
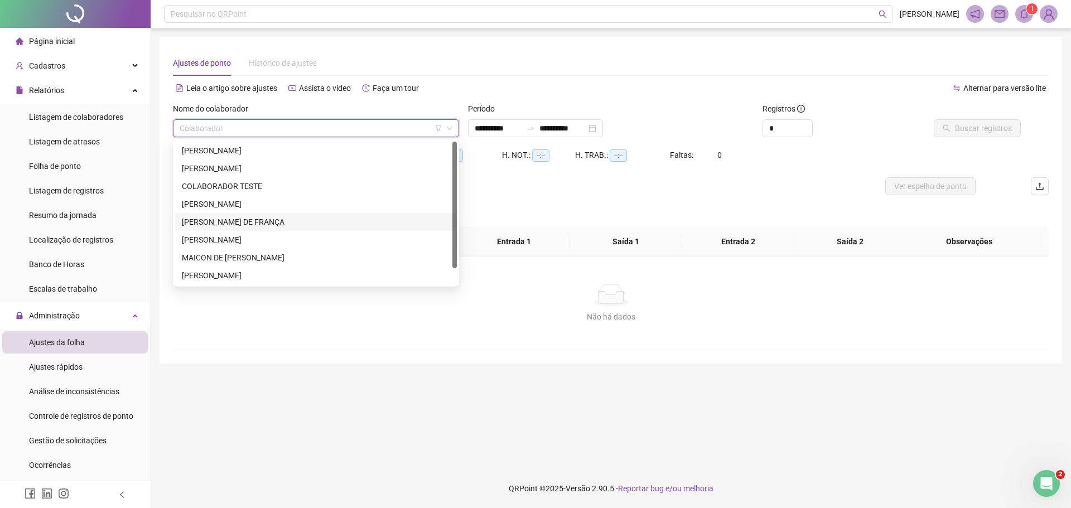
click at [257, 224] on div "[PERSON_NAME] [PERSON_NAME]" at bounding box center [316, 222] width 268 height 12
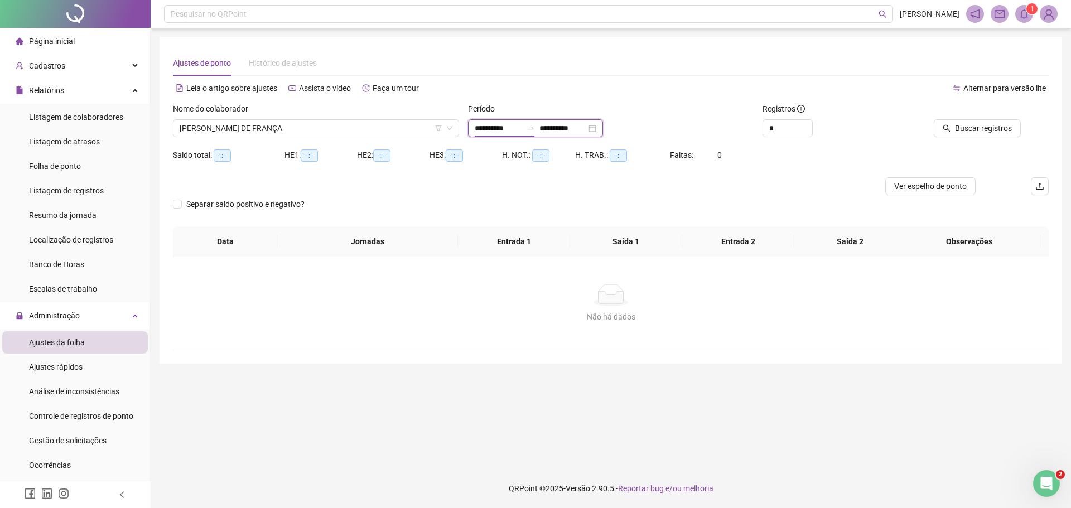
click at [476, 128] on input "**********" at bounding box center [498, 128] width 47 height 12
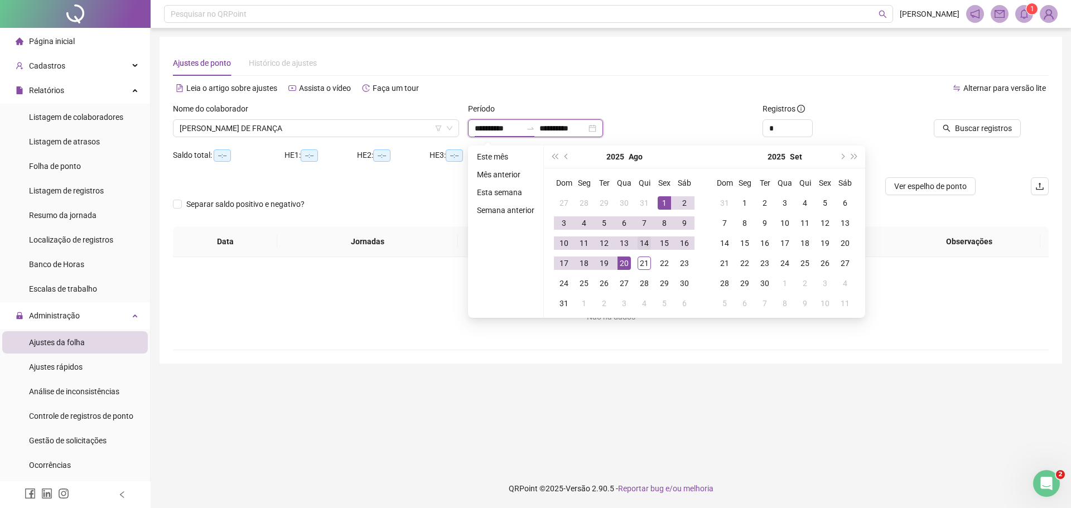
type input "**********"
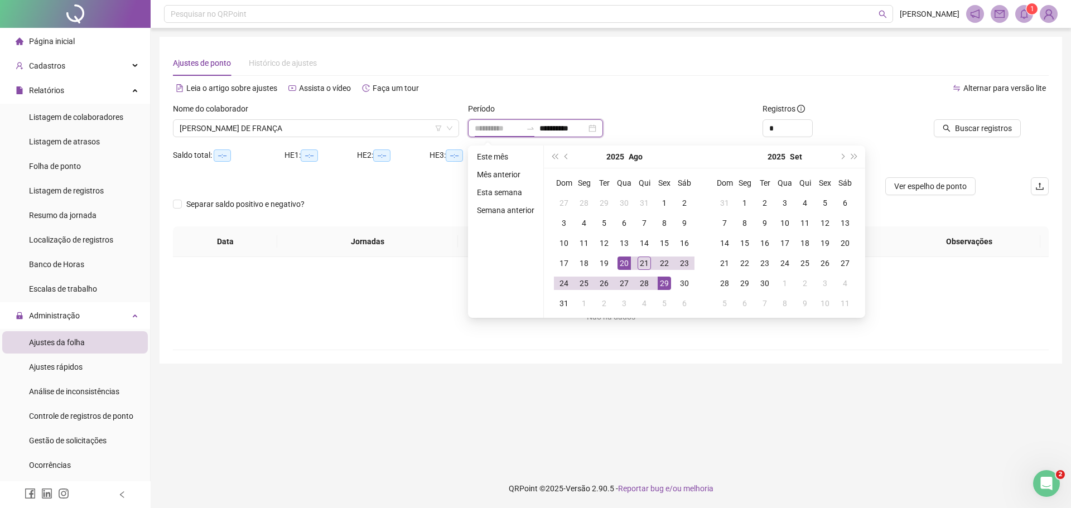
type input "**********"
click at [623, 262] on div "20" at bounding box center [624, 263] width 13 height 13
click at [554, 127] on input "**********" at bounding box center [562, 128] width 47 height 12
type input "**********"
click at [624, 263] on div "20" at bounding box center [624, 263] width 13 height 13
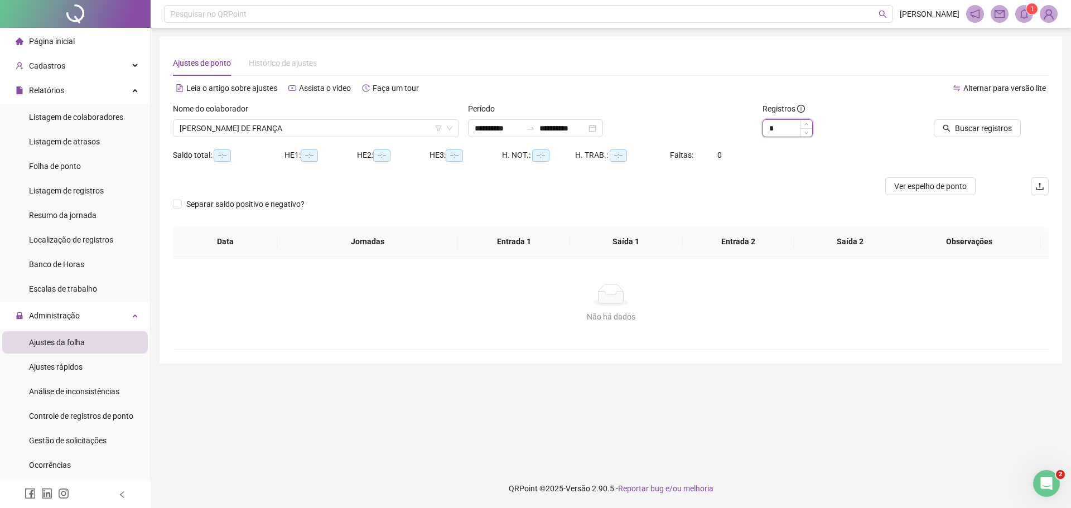
drag, startPoint x: 766, startPoint y: 126, endPoint x: 773, endPoint y: 124, distance: 6.8
click at [773, 124] on input "*" at bounding box center [787, 128] width 49 height 17
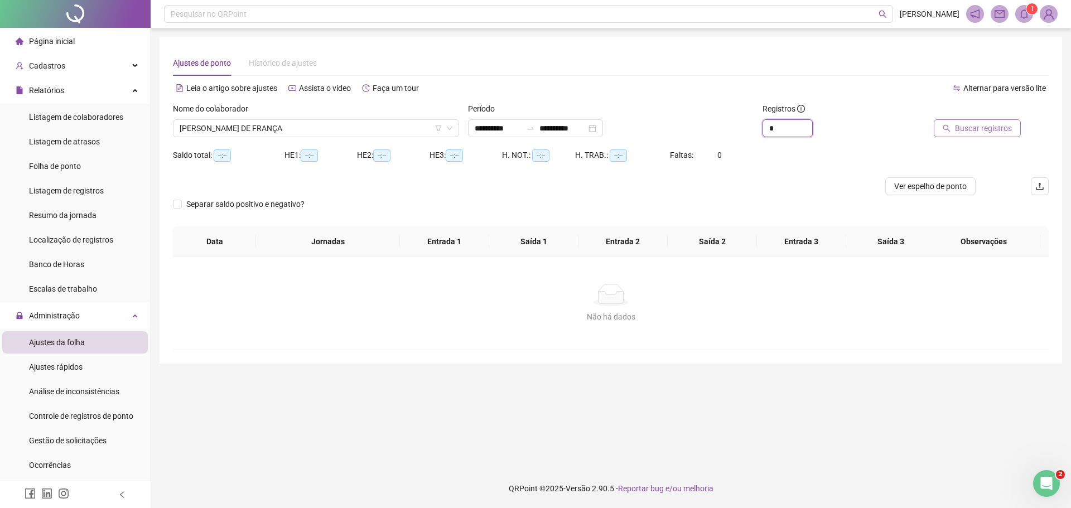
type input "*"
click at [981, 128] on span "Buscar registros" at bounding box center [983, 128] width 57 height 12
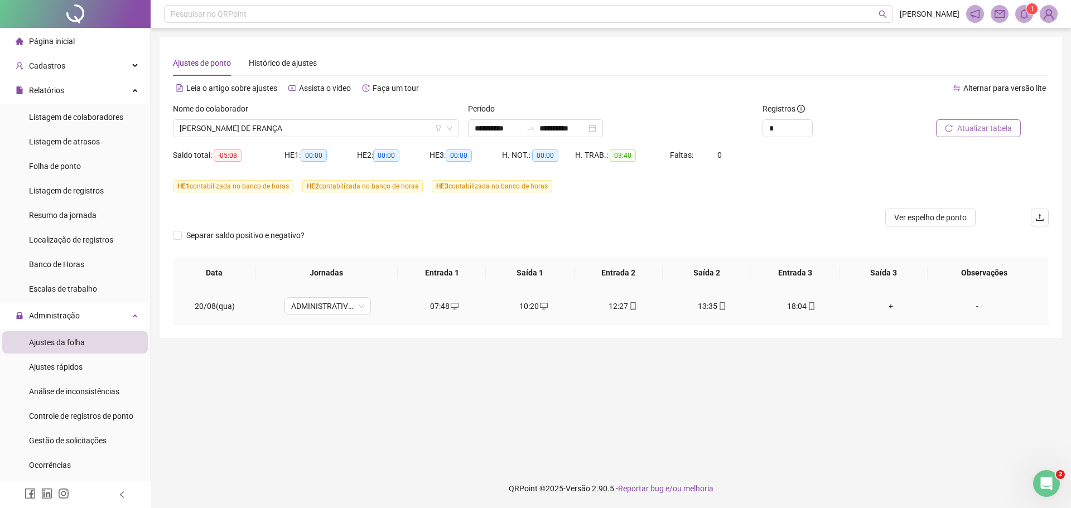
click at [884, 306] on div "+" at bounding box center [890, 306] width 71 height 12
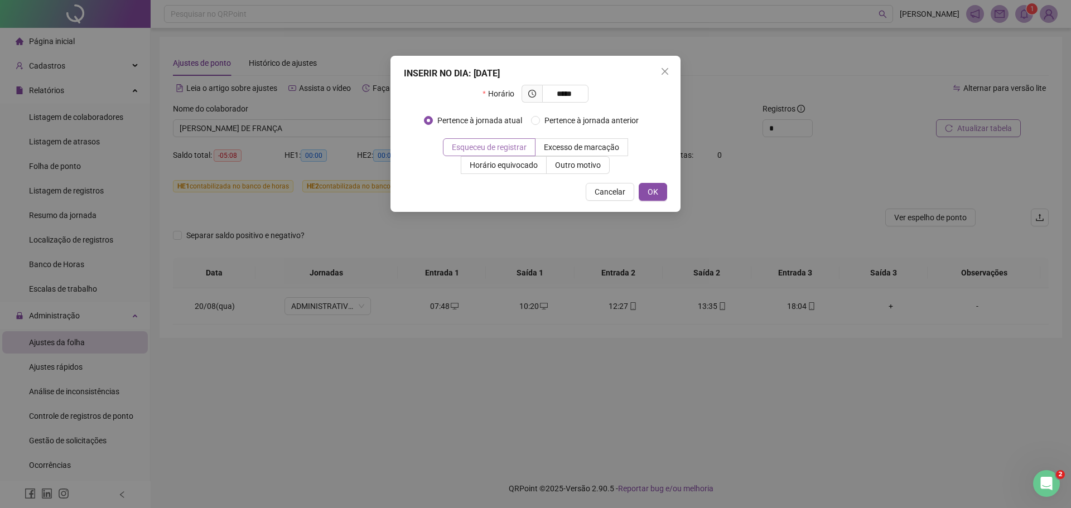
type input "*****"
drag, startPoint x: 528, startPoint y: 147, endPoint x: 590, endPoint y: 159, distance: 63.0
click at [528, 148] on span at bounding box center [488, 147] width 91 height 17
click at [650, 188] on span "OK" at bounding box center [653, 192] width 11 height 12
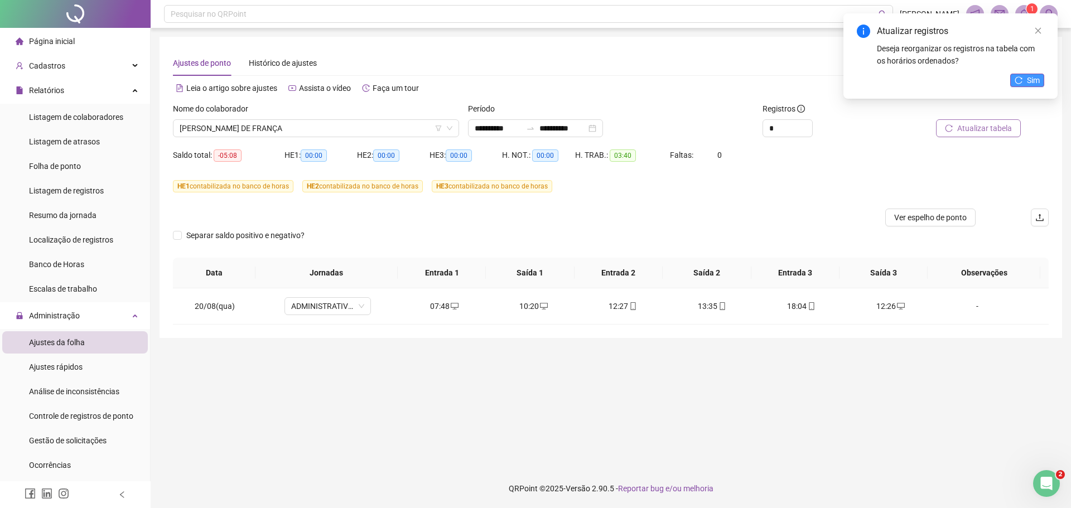
click at [1024, 78] on button "Sim" at bounding box center [1027, 80] width 34 height 13
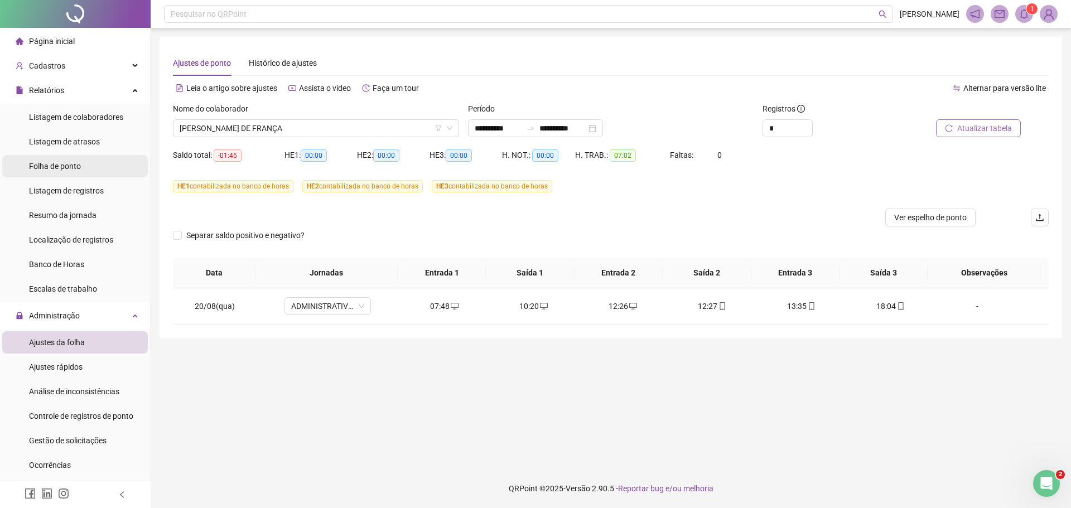
click at [70, 166] on span "Folha de ponto" at bounding box center [55, 166] width 52 height 9
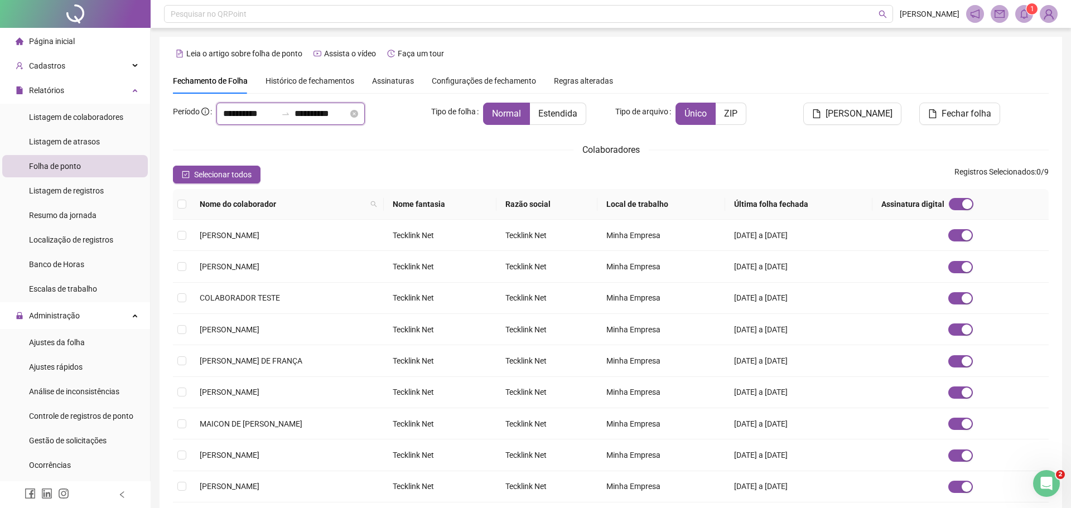
click at [229, 114] on input "**********" at bounding box center [250, 113] width 54 height 13
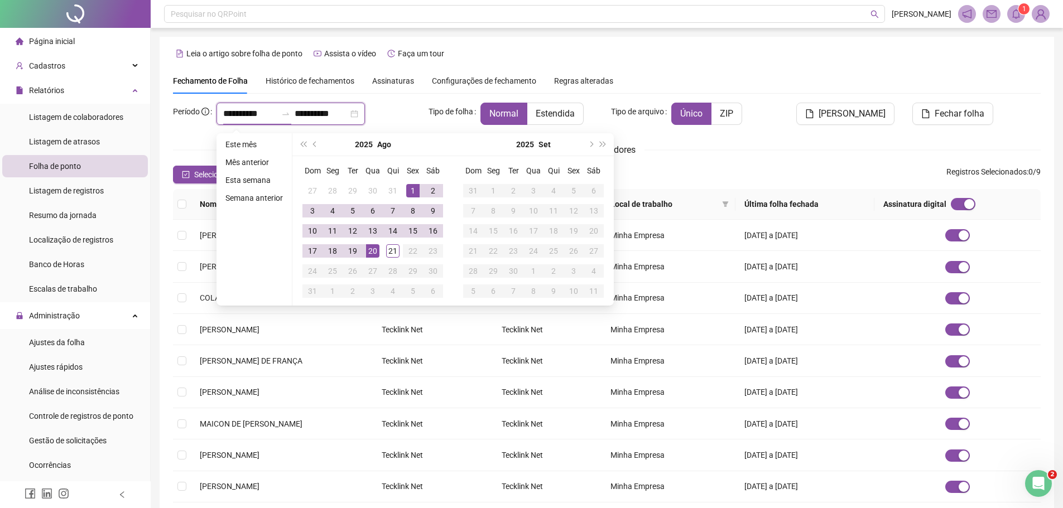
type input "**********"
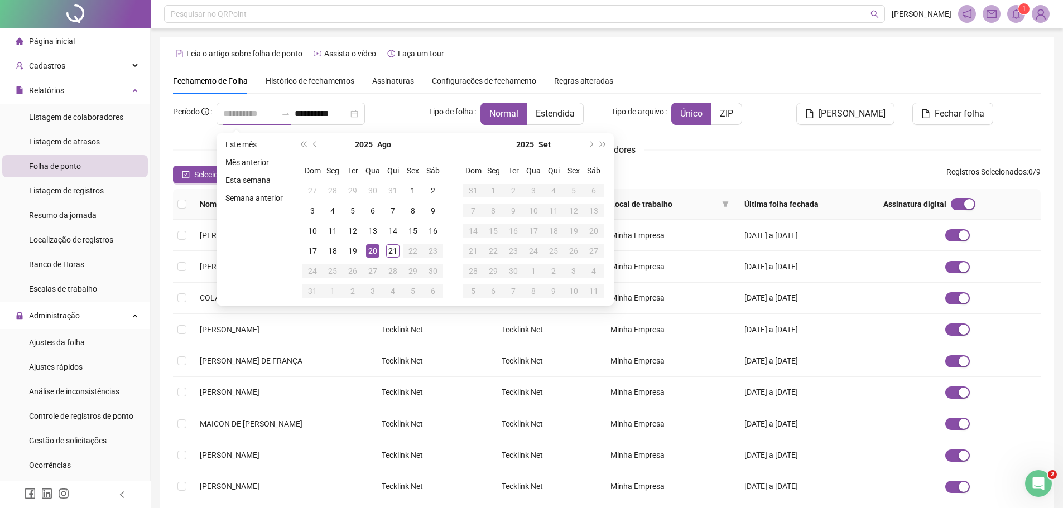
click at [369, 249] on div "20" at bounding box center [372, 250] width 13 height 13
type input "**********"
click at [369, 249] on div "20" at bounding box center [372, 250] width 13 height 13
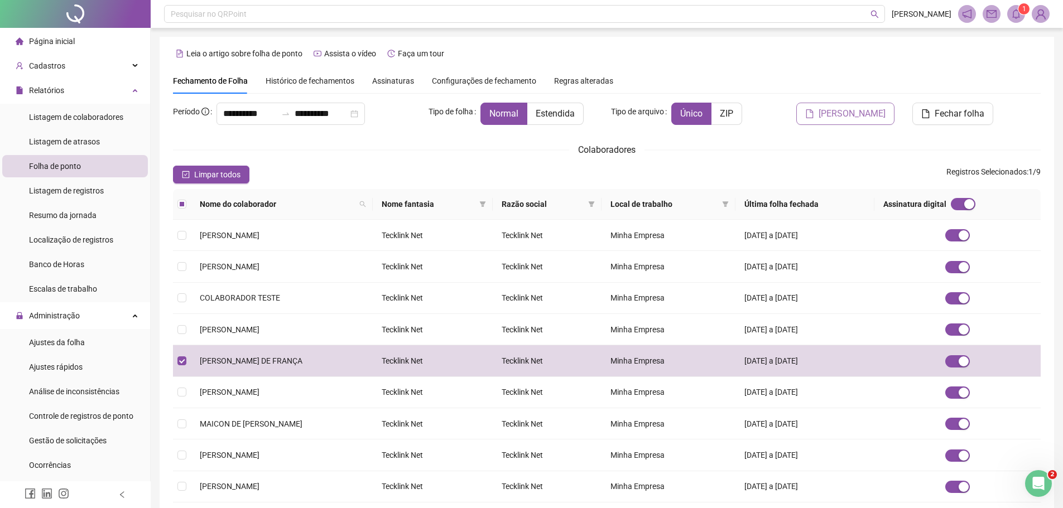
click at [863, 111] on span "Gerar espelho" at bounding box center [851, 113] width 67 height 13
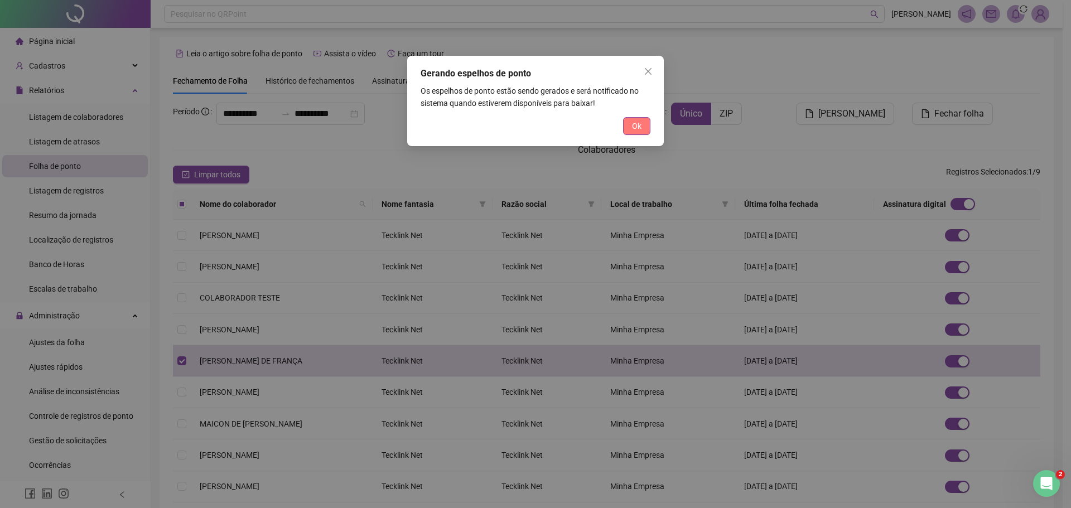
click at [629, 126] on button "Ok" at bounding box center [636, 126] width 27 height 18
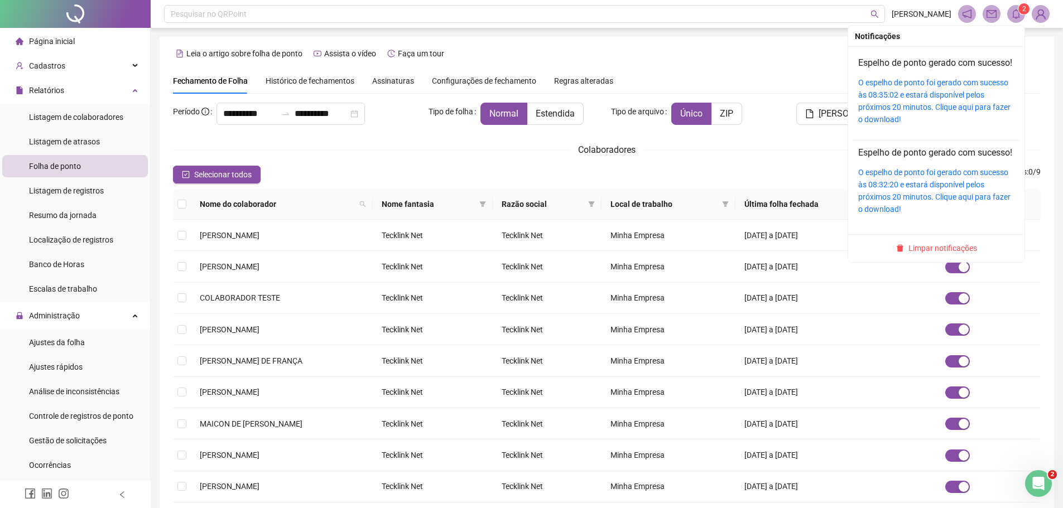
click at [1012, 14] on icon "bell" at bounding box center [1016, 14] width 10 height 10
click at [888, 117] on link "O espelho de ponto foi gerado com sucesso às 08:35:02 e estará disponível pelos…" at bounding box center [934, 101] width 152 height 46
